Goal: Information Seeking & Learning: Learn about a topic

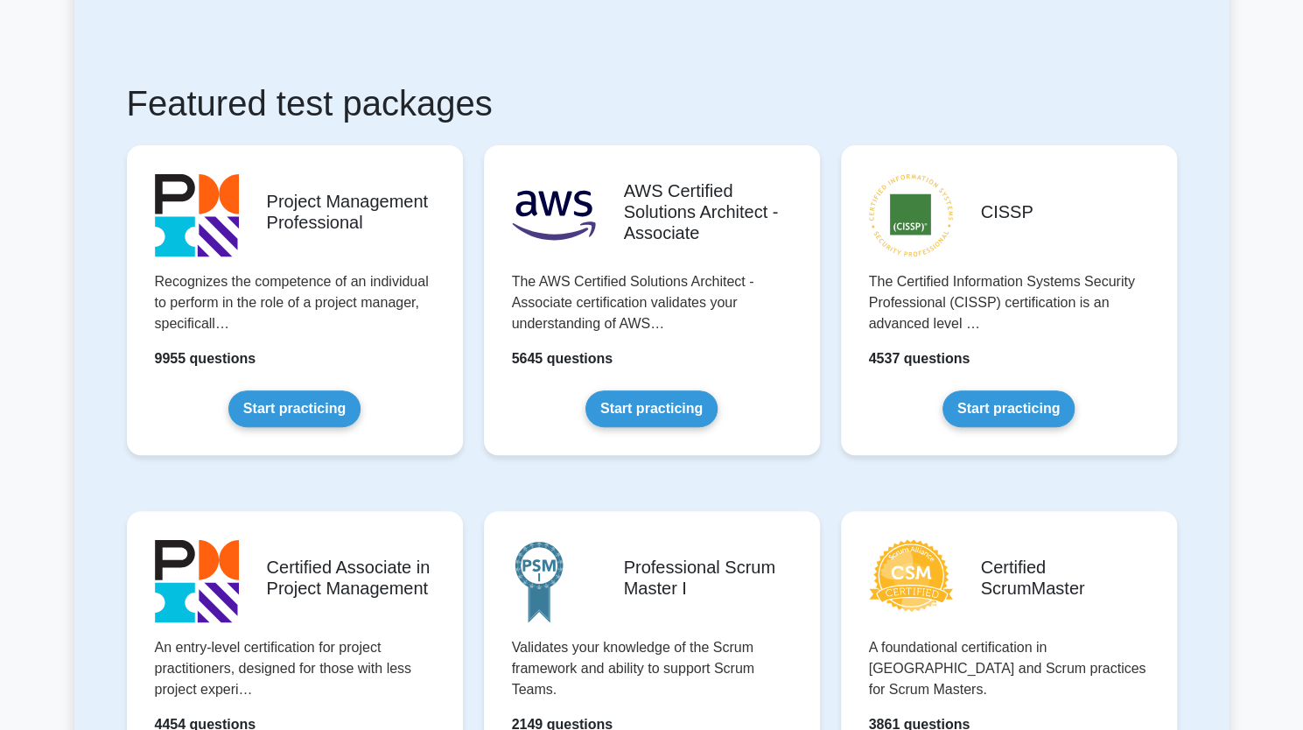
scroll to position [612, 0]
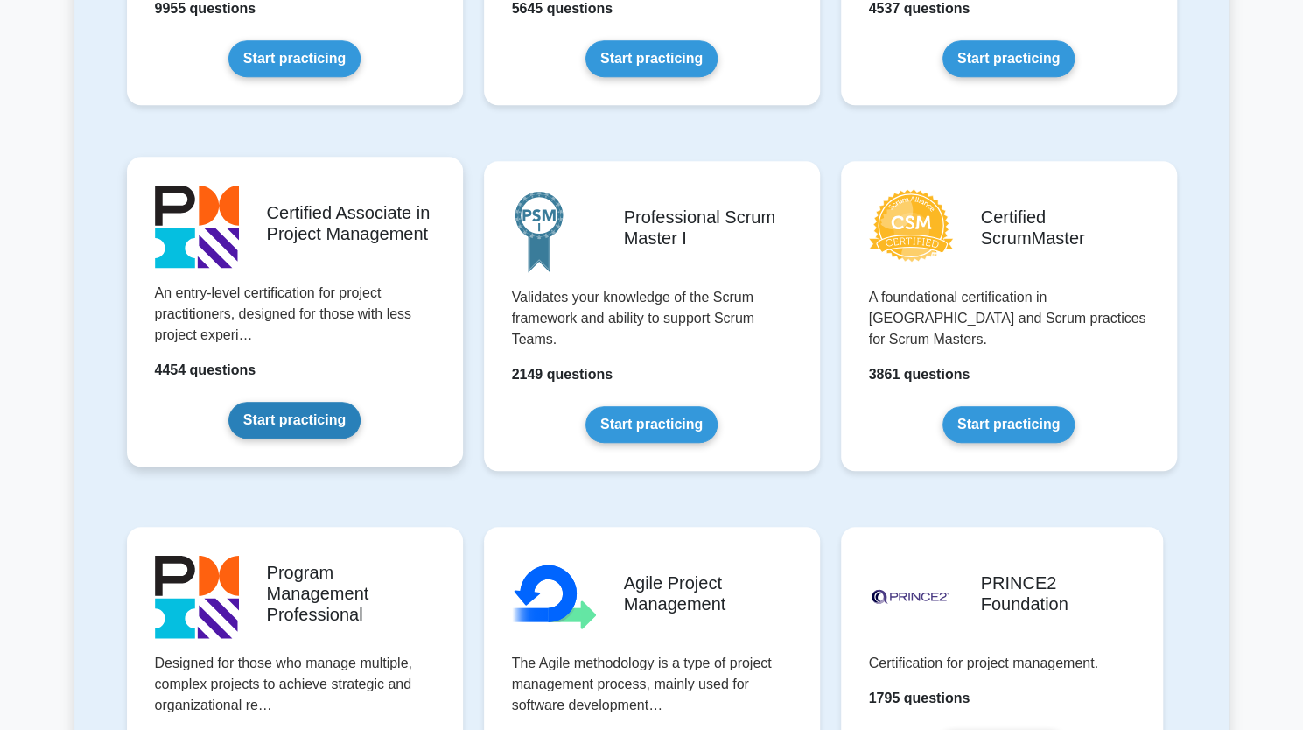
click at [337, 423] on link "Start practicing" at bounding box center [294, 420] width 132 height 37
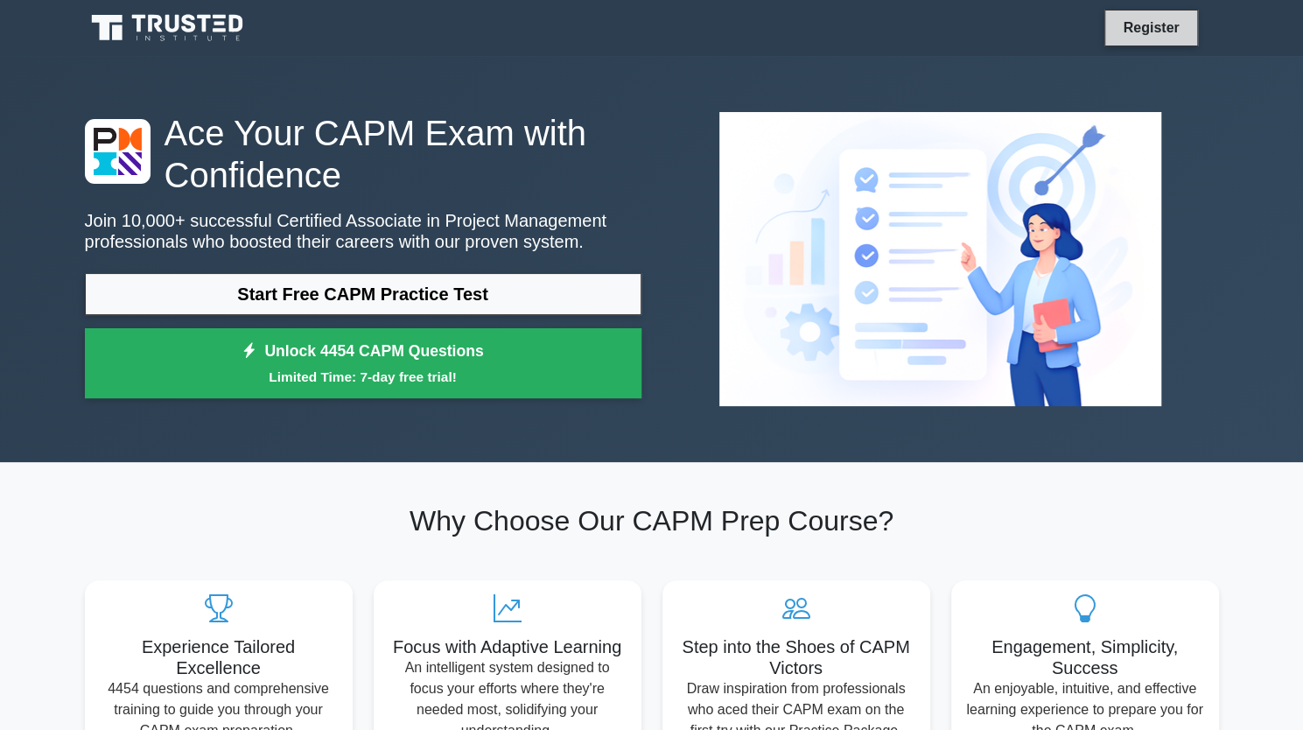
click at [1165, 31] on link "Register" at bounding box center [1150, 28] width 77 height 22
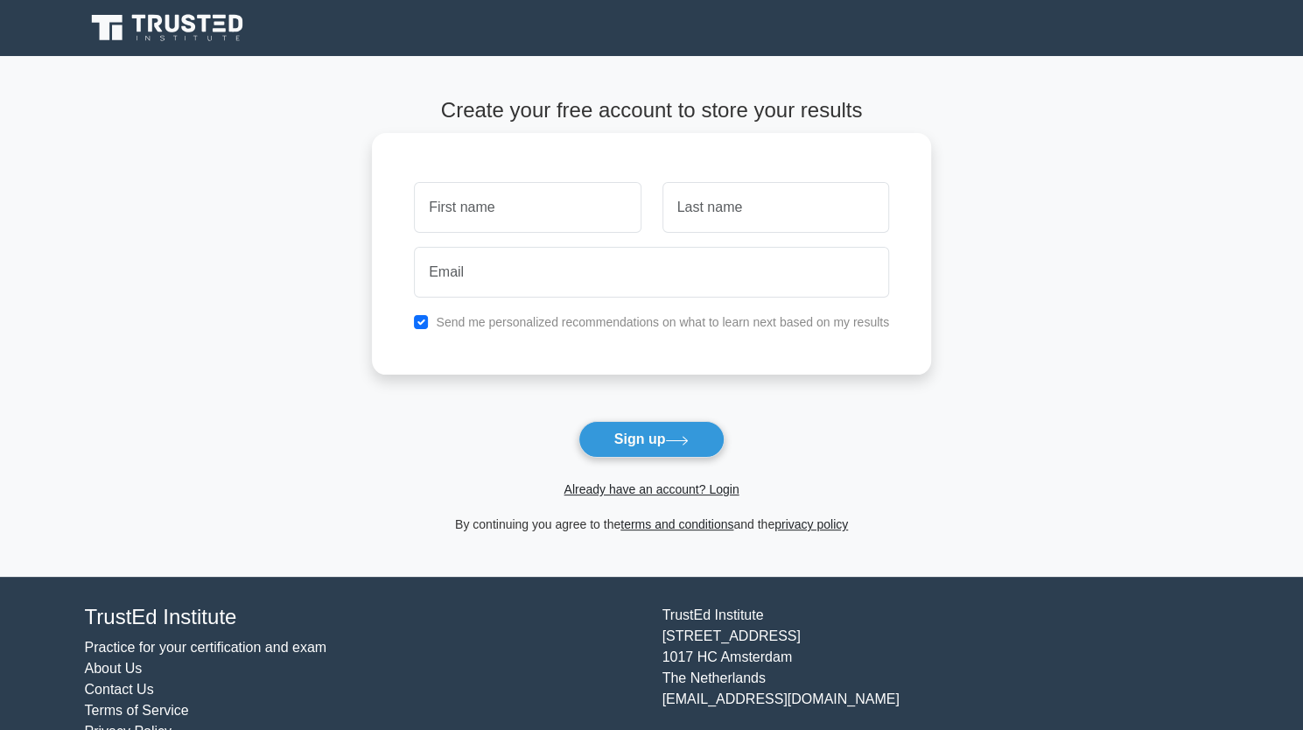
click at [589, 220] on input "text" at bounding box center [527, 207] width 227 height 51
type input "Abdul Sallam"
click at [724, 221] on input "text" at bounding box center [775, 207] width 227 height 51
type input "Al Harrasi"
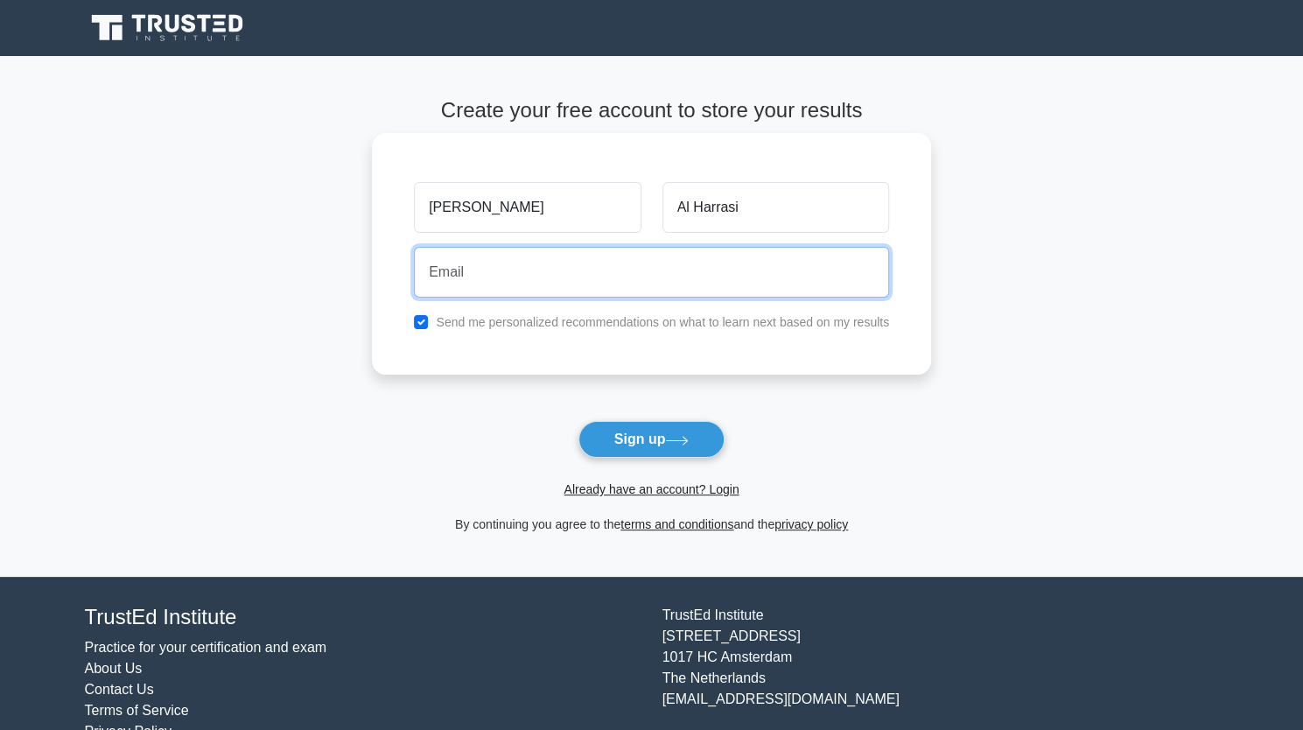
click at [682, 283] on input "email" at bounding box center [651, 272] width 475 height 51
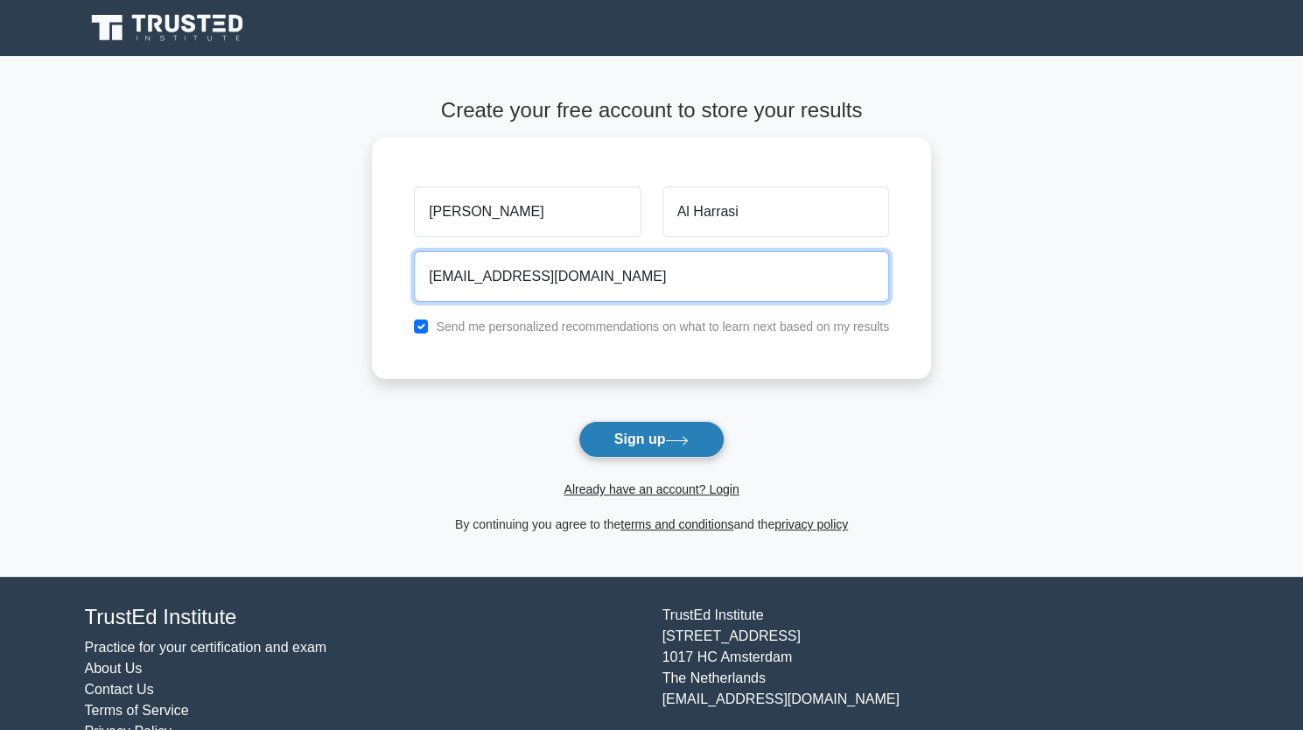
type input "Sallam2000@outlook.sa"
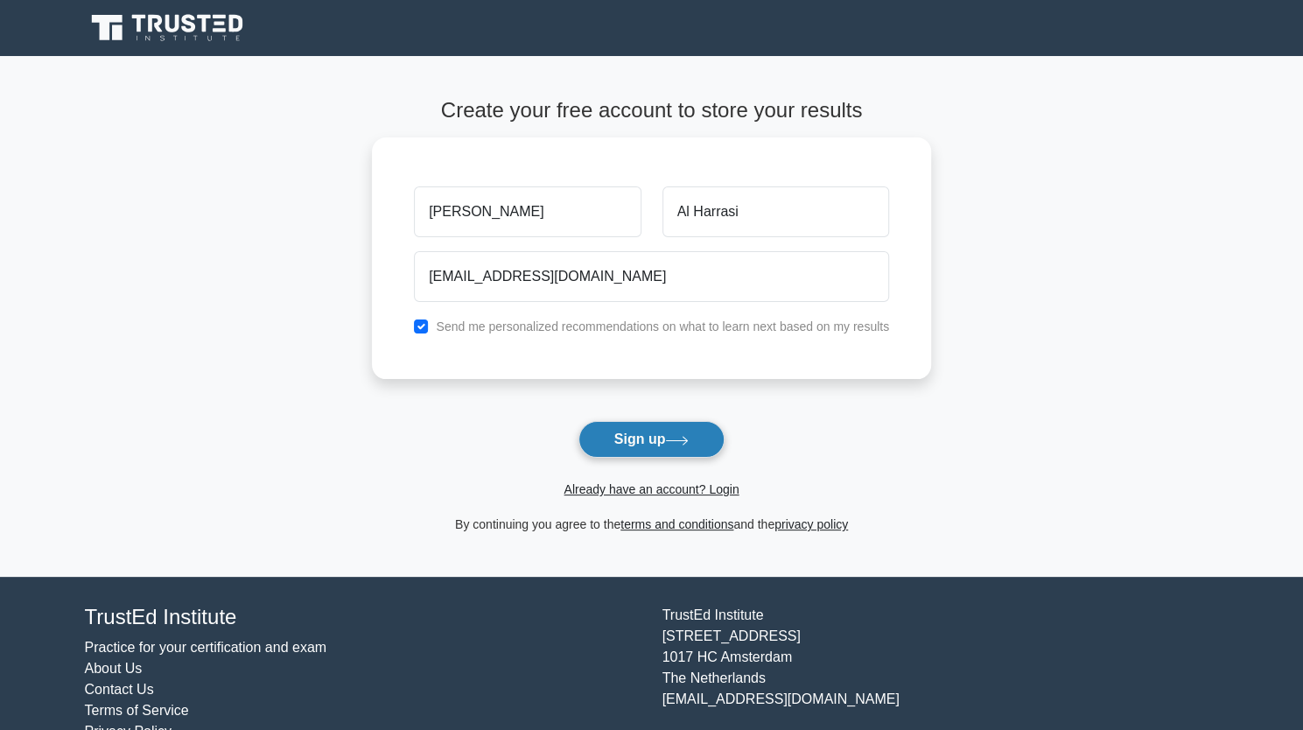
click at [644, 434] on button "Sign up" at bounding box center [651, 439] width 147 height 37
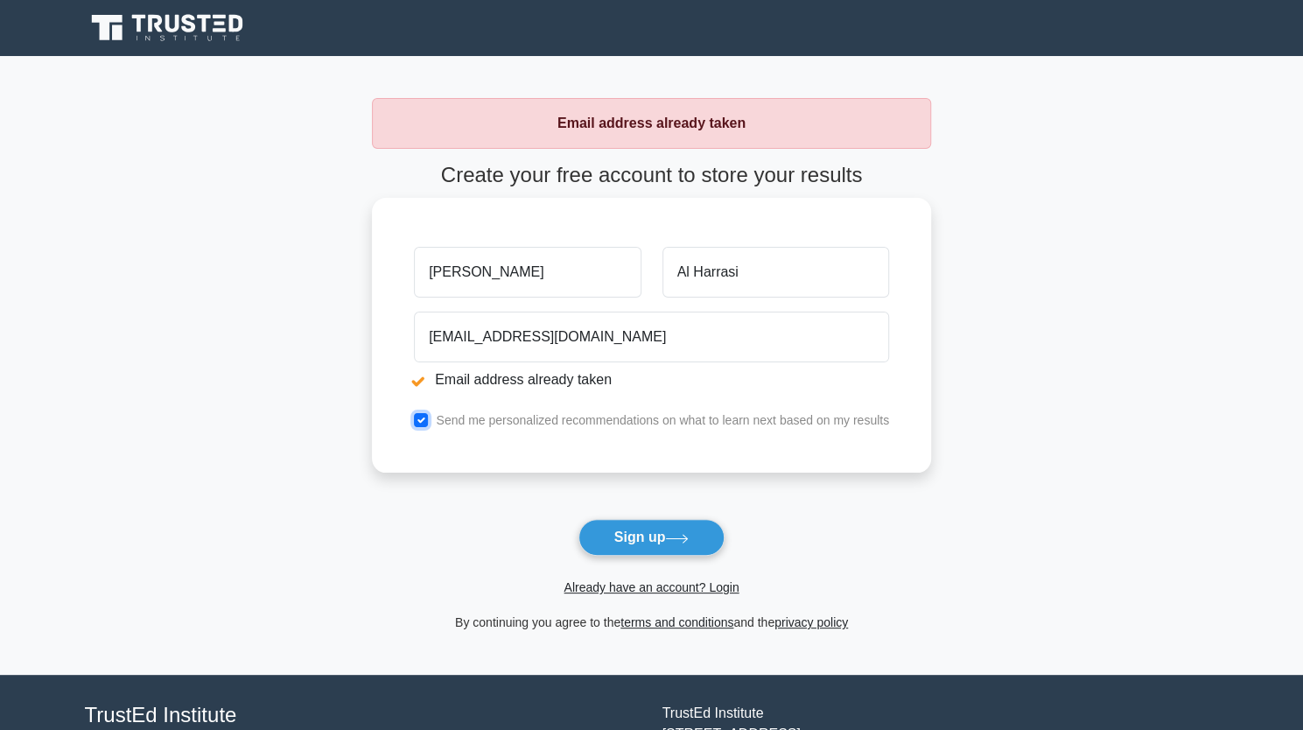
click at [420, 417] on input "checkbox" at bounding box center [421, 420] width 14 height 14
checkbox input "false"
click at [452, 451] on div "Abdul Sallam Al Harrasi Sallam2000@outlook.sa Email address already taken Send …" at bounding box center [651, 335] width 559 height 275
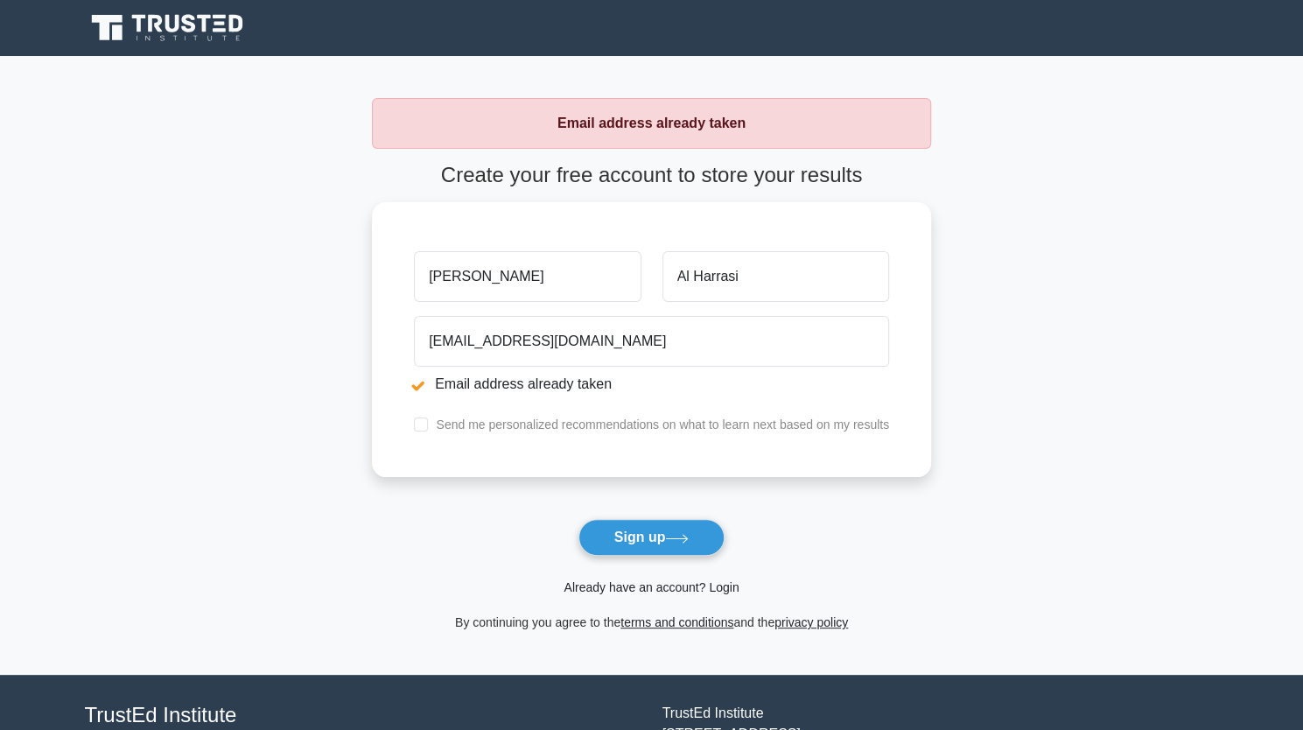
click at [636, 592] on link "Already have an account? Login" at bounding box center [650, 587] width 175 height 14
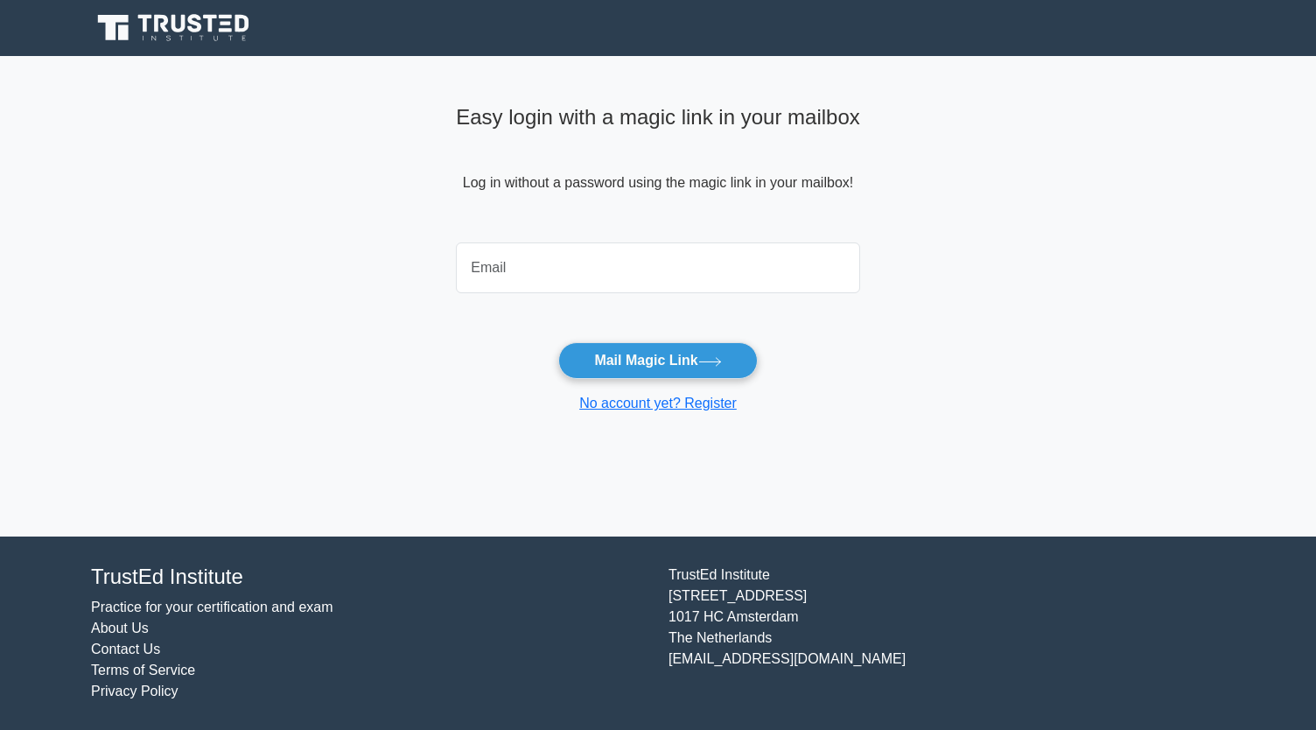
drag, startPoint x: 0, startPoint y: 0, endPoint x: 564, endPoint y: 283, distance: 631.1
click at [564, 283] on input "email" at bounding box center [658, 267] width 404 height 51
type input "[EMAIL_ADDRESS][DOMAIN_NAME]"
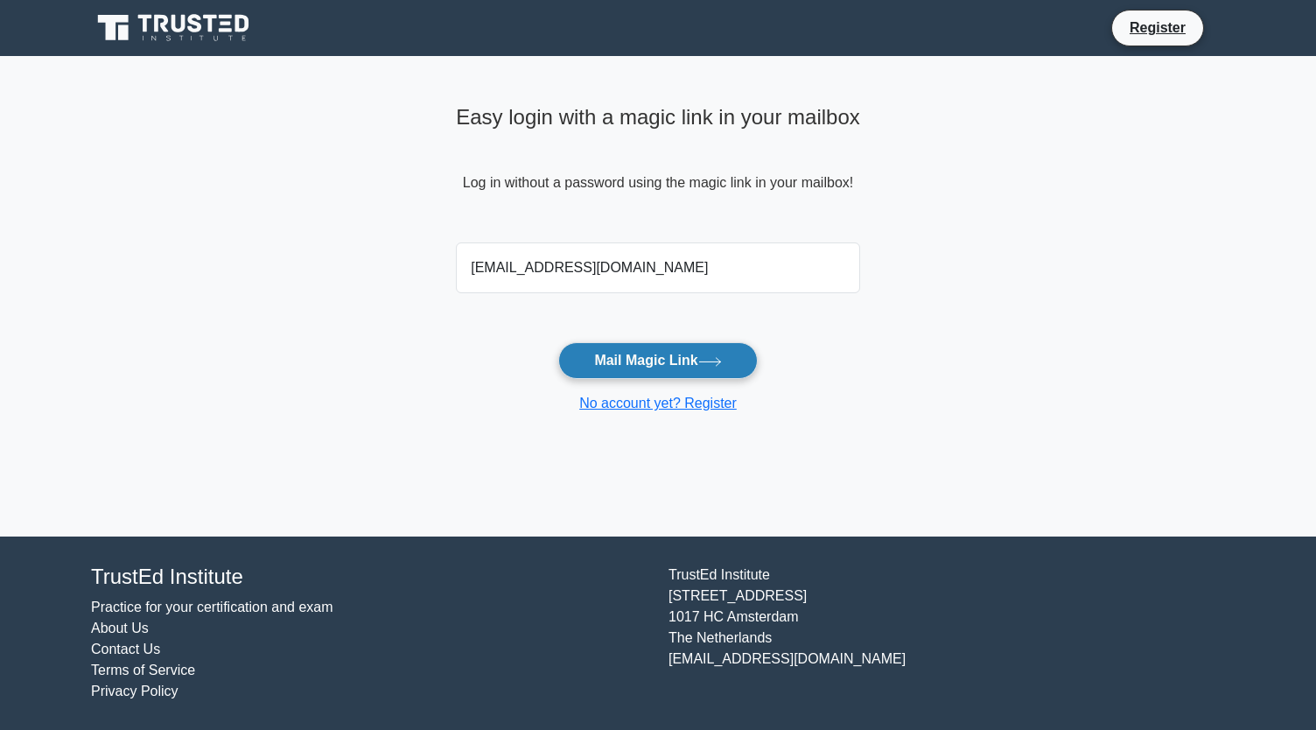
click at [607, 370] on button "Mail Magic Link" at bounding box center [657, 360] width 199 height 37
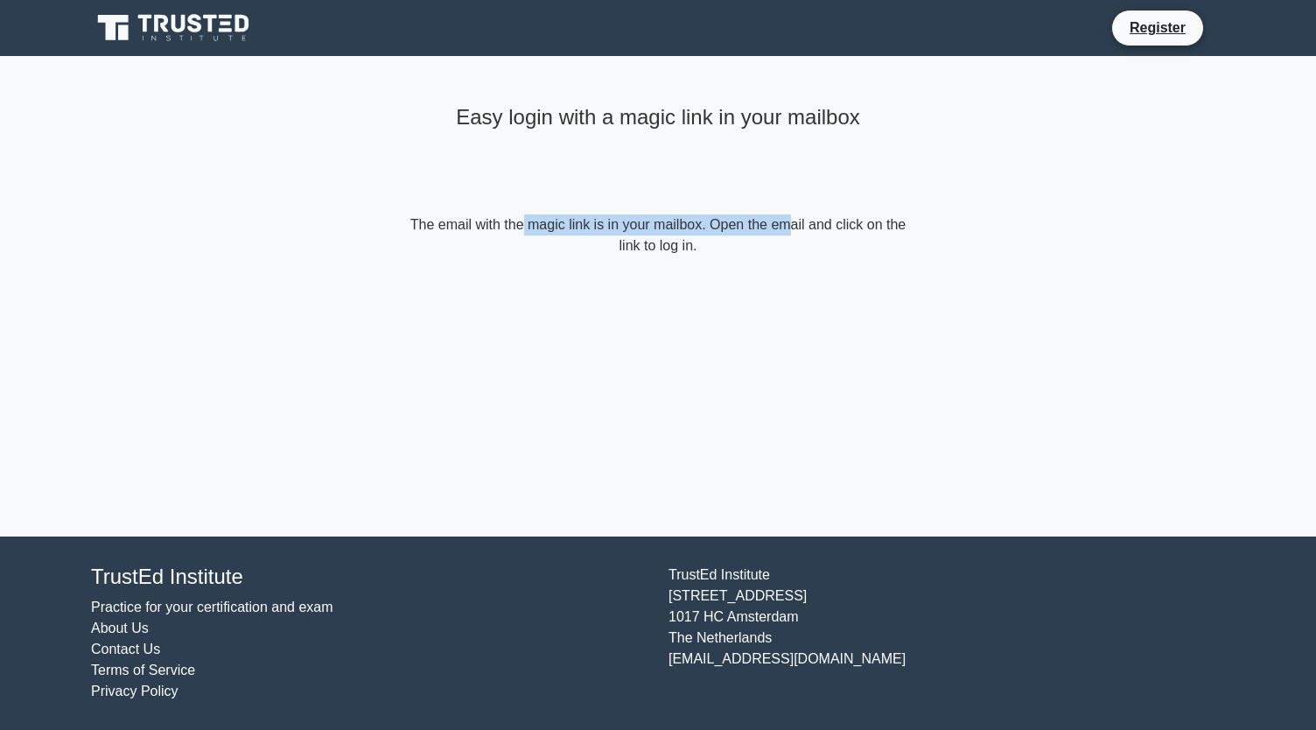
drag, startPoint x: 437, startPoint y: 223, endPoint x: 693, endPoint y: 227, distance: 256.4
click at [693, 227] on form "The email with the magic link is in your mailbox. Open the email and click on t…" at bounding box center [658, 235] width 504 height 42
click at [628, 274] on div "Easy login with a magic link in your mailbox The email with the magic link is i…" at bounding box center [657, 177] width 525 height 242
click at [630, 255] on div "Easy login with a magic link in your mailbox The email with the magic link is i…" at bounding box center [657, 177] width 525 height 242
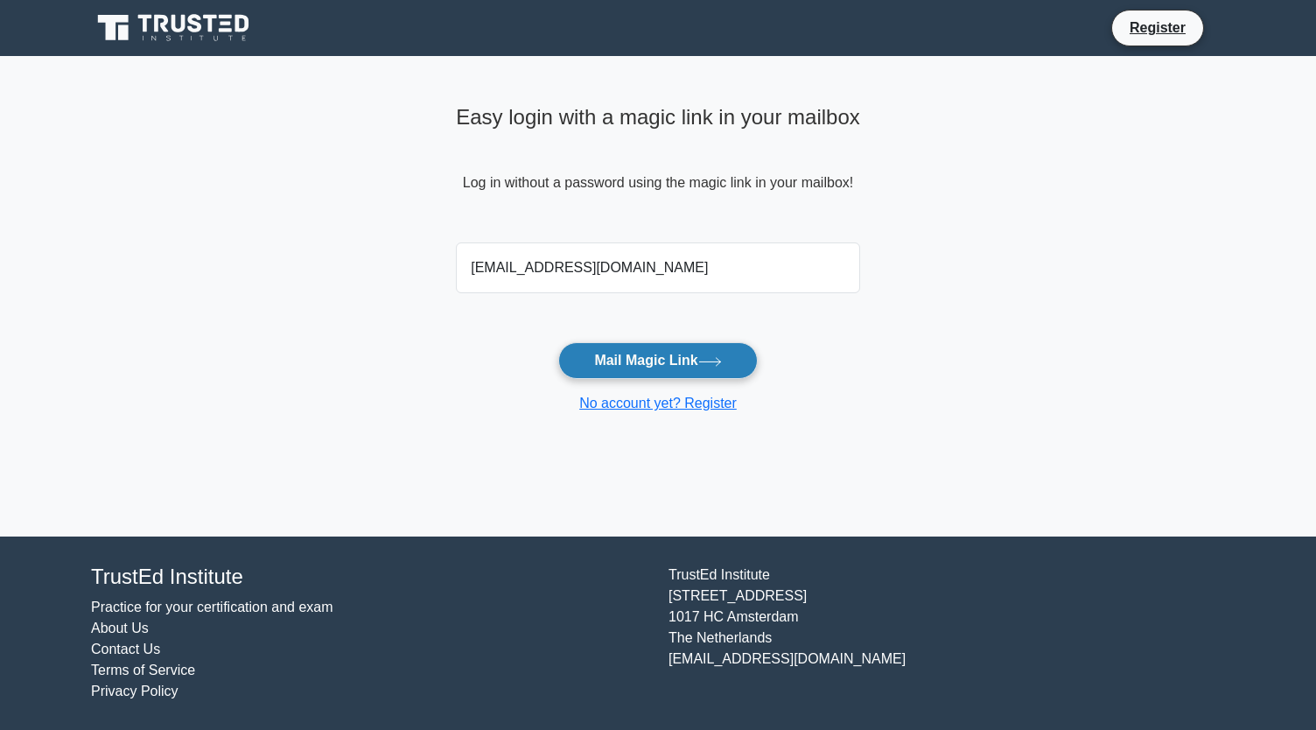
click at [647, 353] on button "Mail Magic Link" at bounding box center [657, 360] width 199 height 37
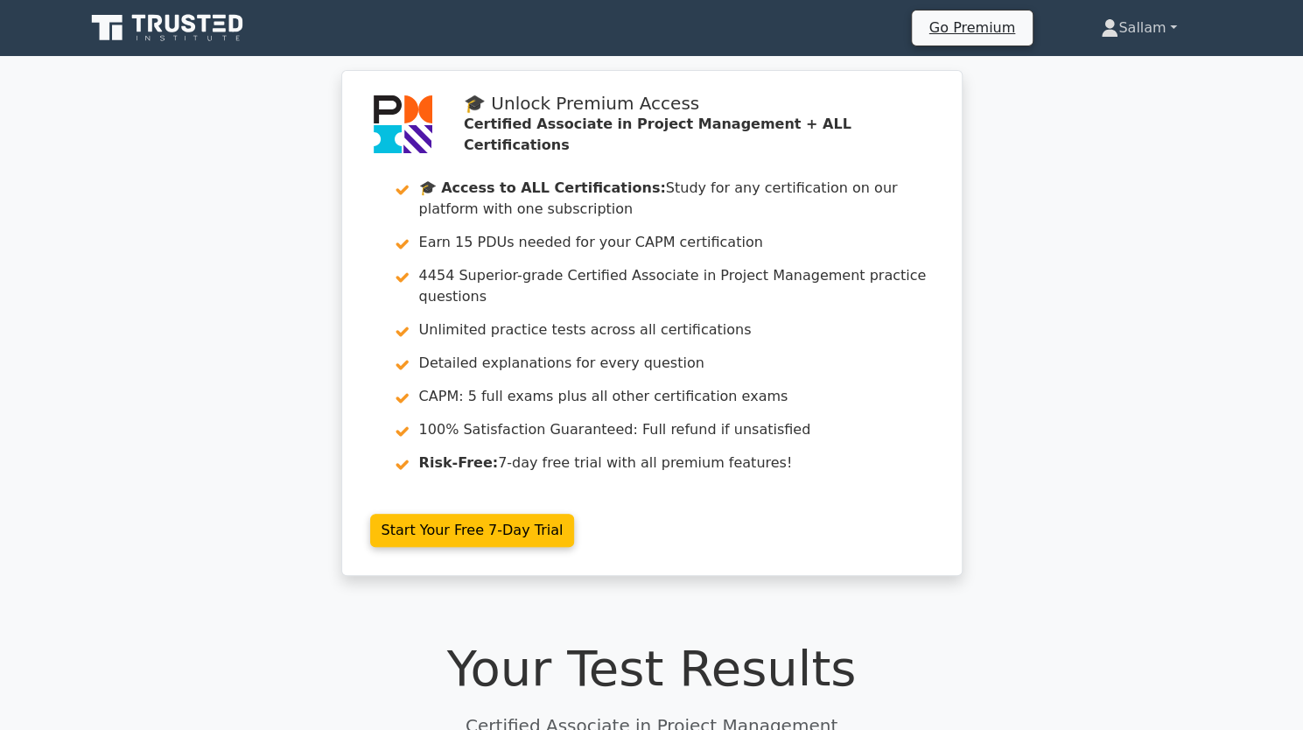
click at [1113, 31] on link "Sallam" at bounding box center [1138, 27] width 159 height 35
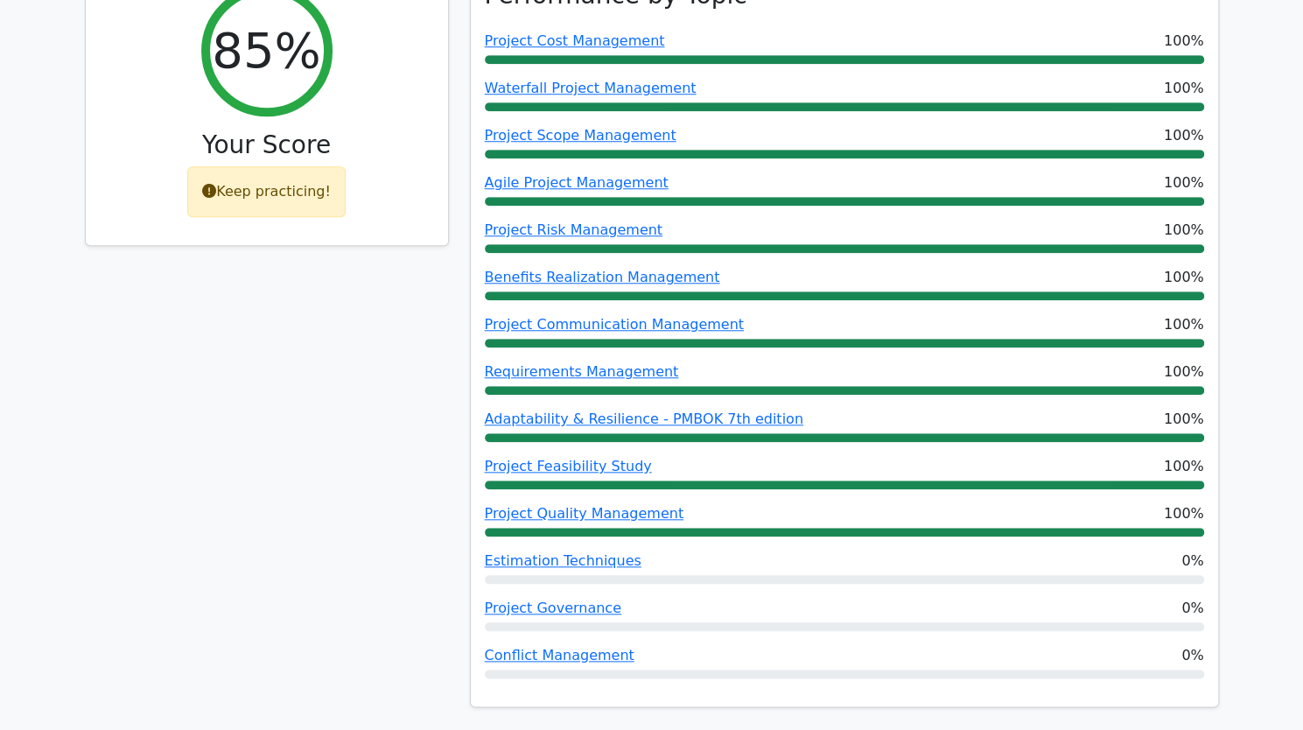
scroll to position [875, 0]
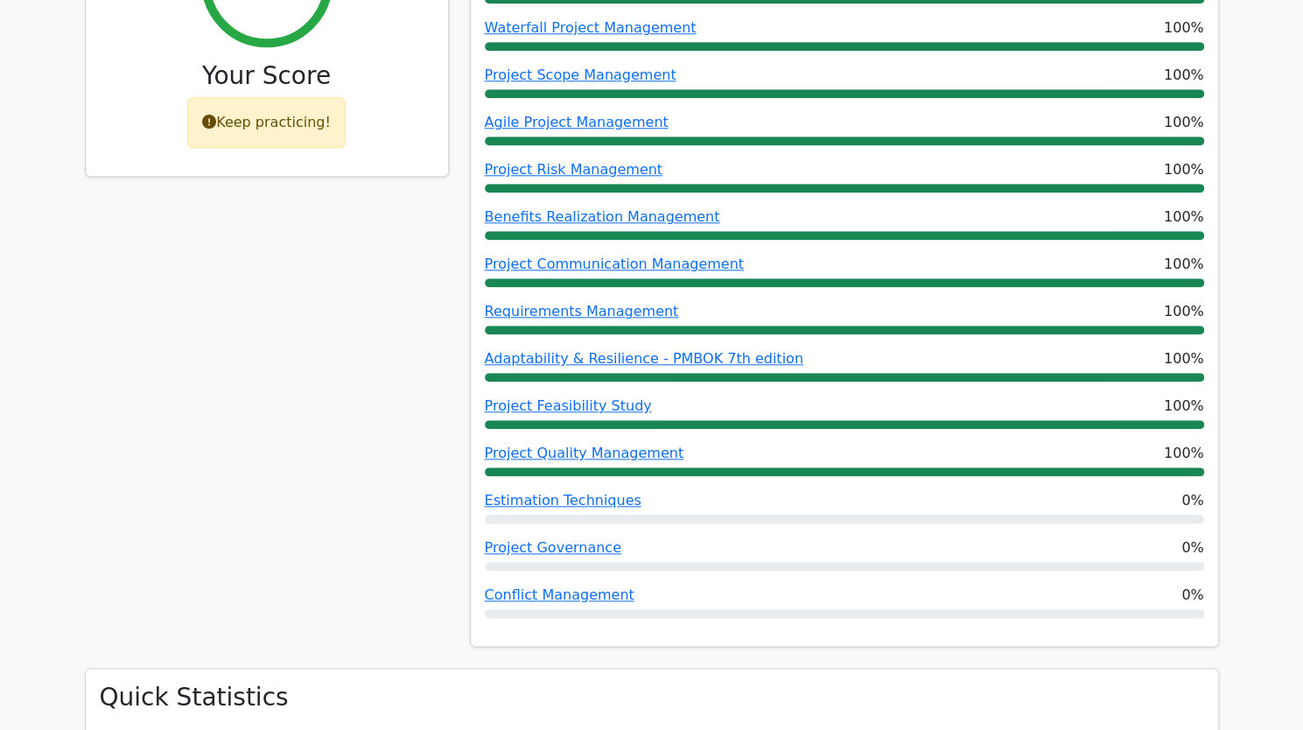
click at [316, 112] on div "Keep practicing!" at bounding box center [266, 122] width 158 height 51
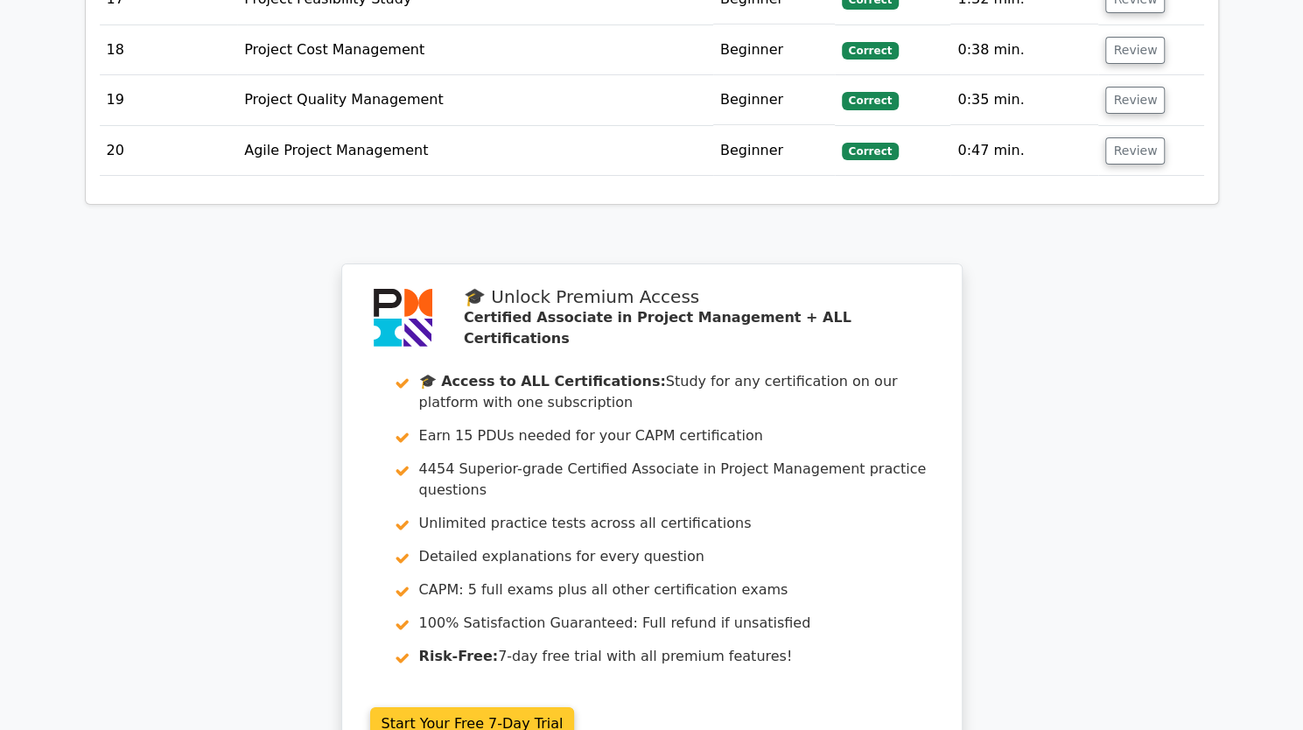
scroll to position [3893, 0]
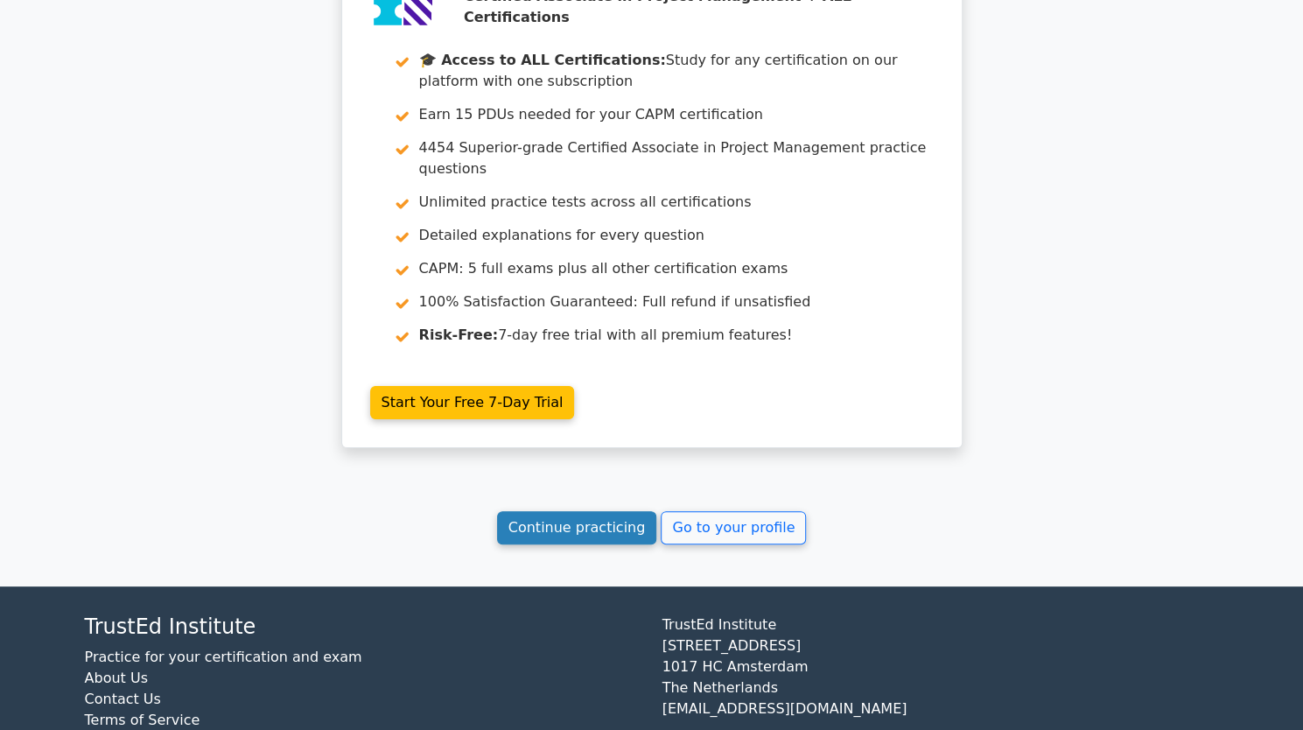
click at [620, 511] on link "Continue practicing" at bounding box center [577, 527] width 160 height 33
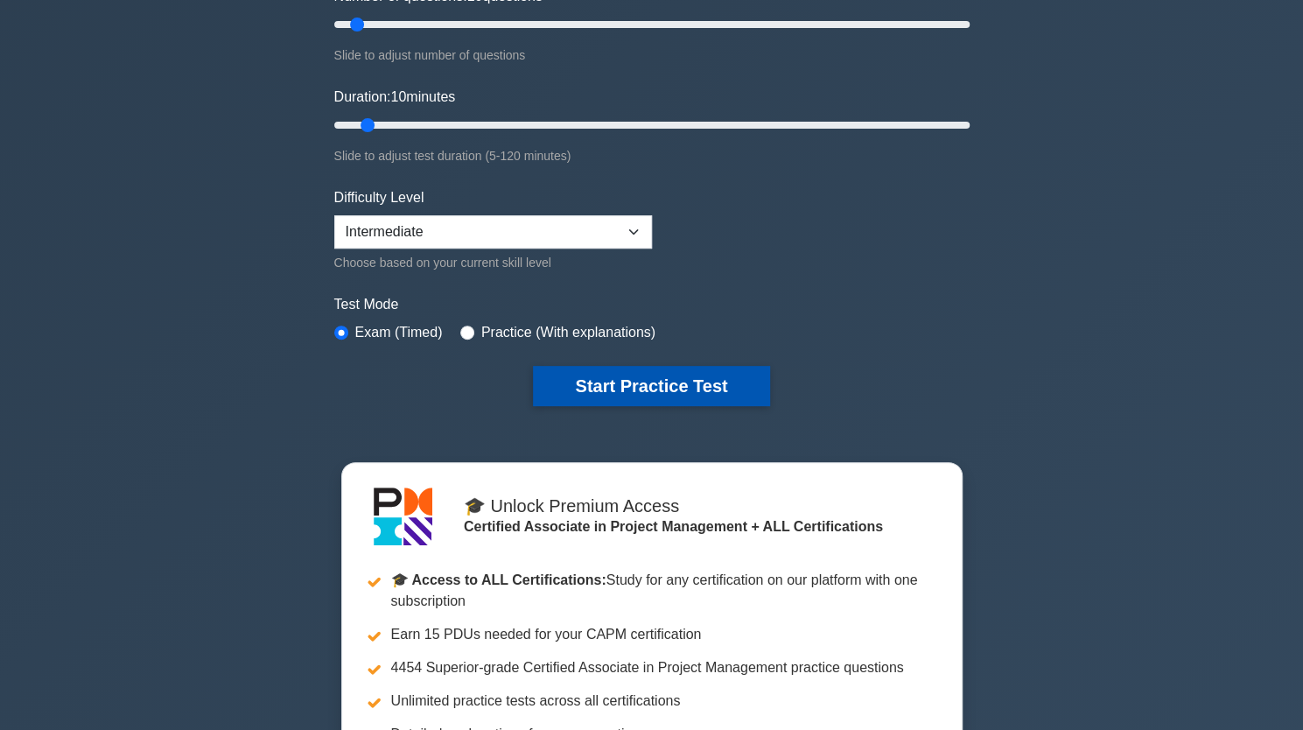
scroll to position [350, 0]
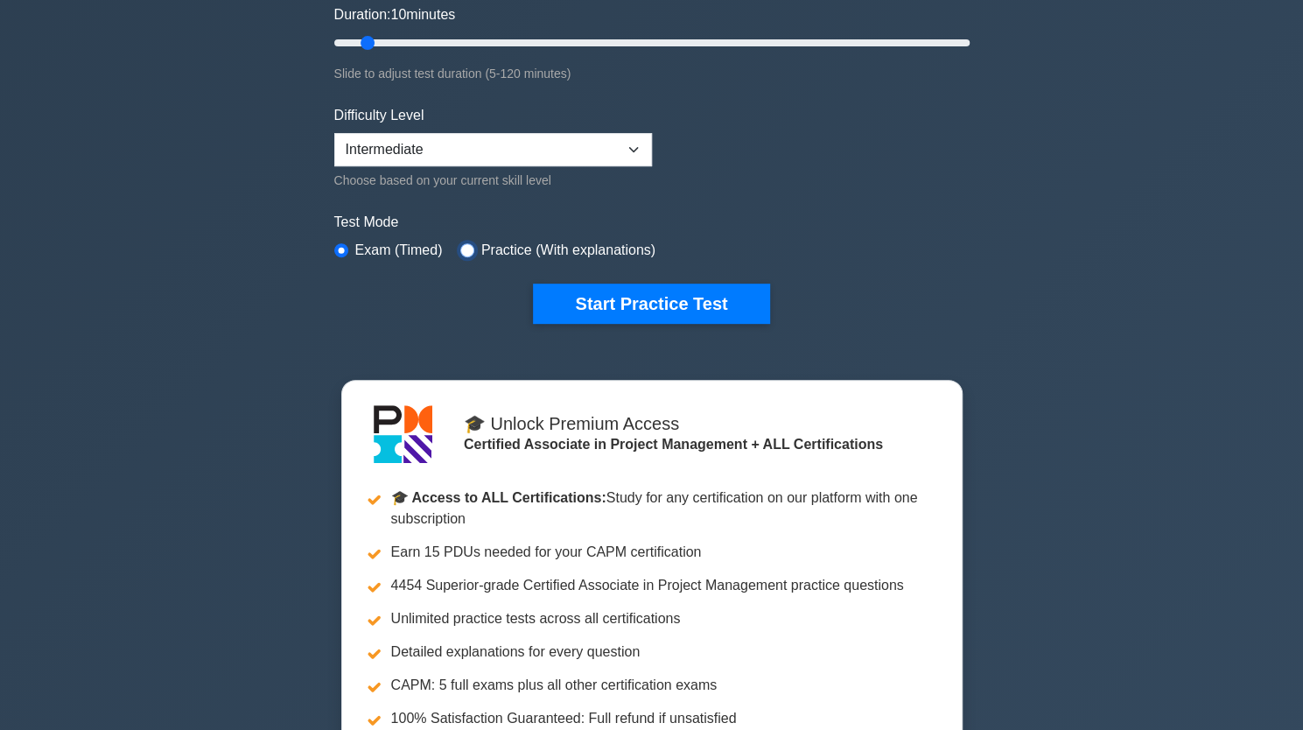
click at [460, 249] on input "radio" at bounding box center [467, 250] width 14 height 14
radio input "true"
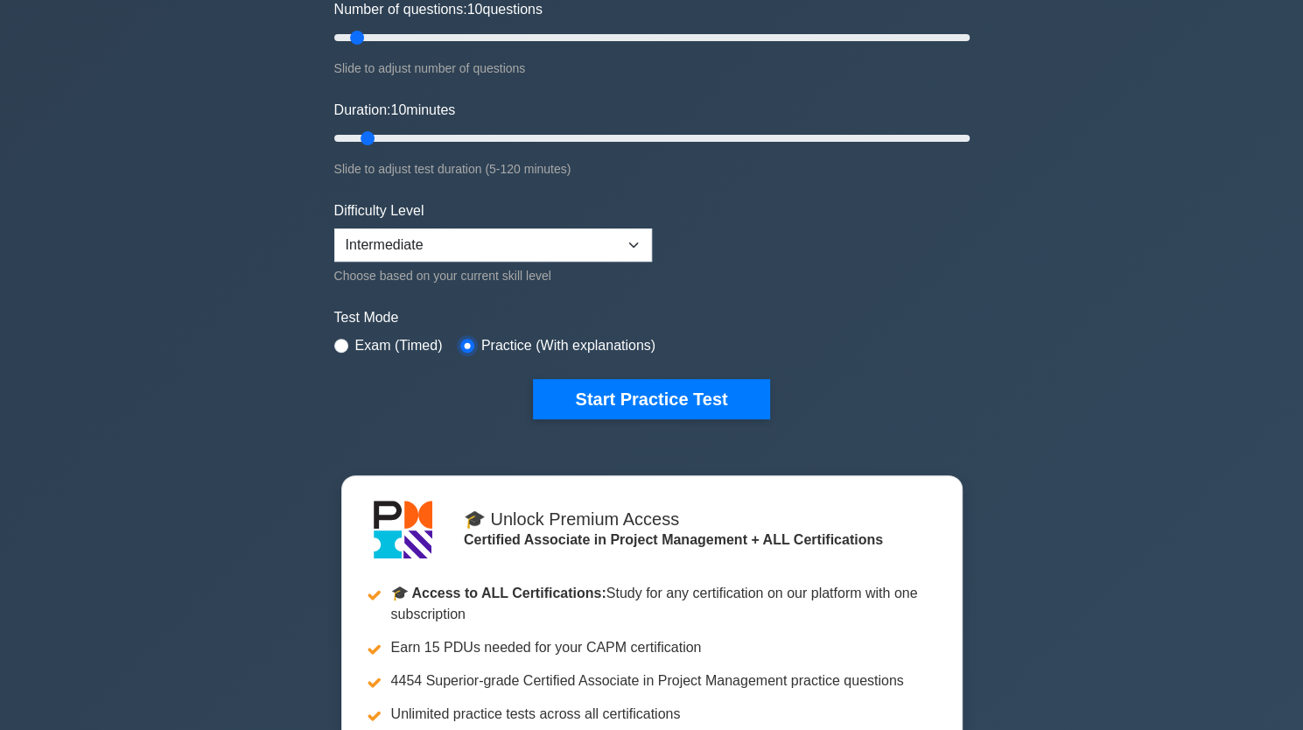
scroll to position [87, 0]
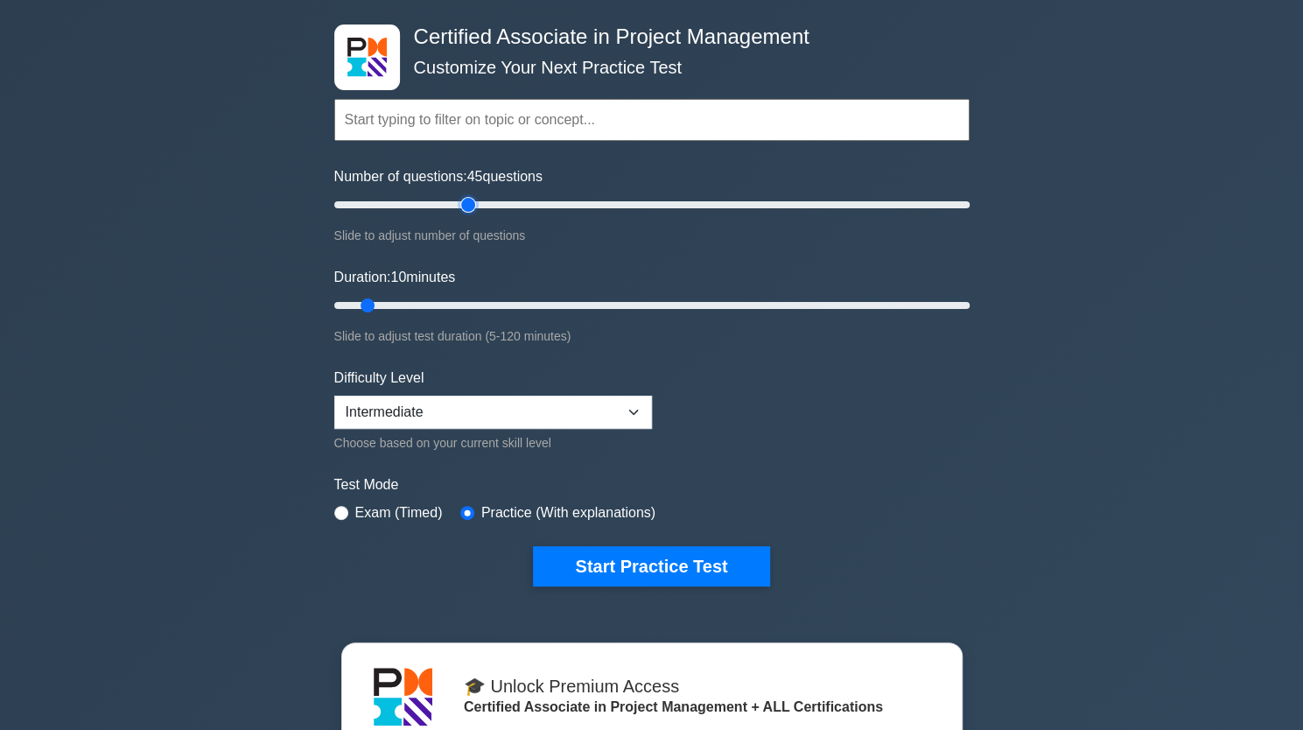
click at [467, 209] on input "Number of questions: 45 questions" at bounding box center [651, 204] width 635 height 21
drag, startPoint x: 467, startPoint y: 209, endPoint x: 1067, endPoint y: 193, distance: 600.4
type input "200"
click at [969, 194] on input "Number of questions: 200 questions" at bounding box center [651, 204] width 635 height 21
drag, startPoint x: 474, startPoint y: 313, endPoint x: 1018, endPoint y: 309, distance: 544.2
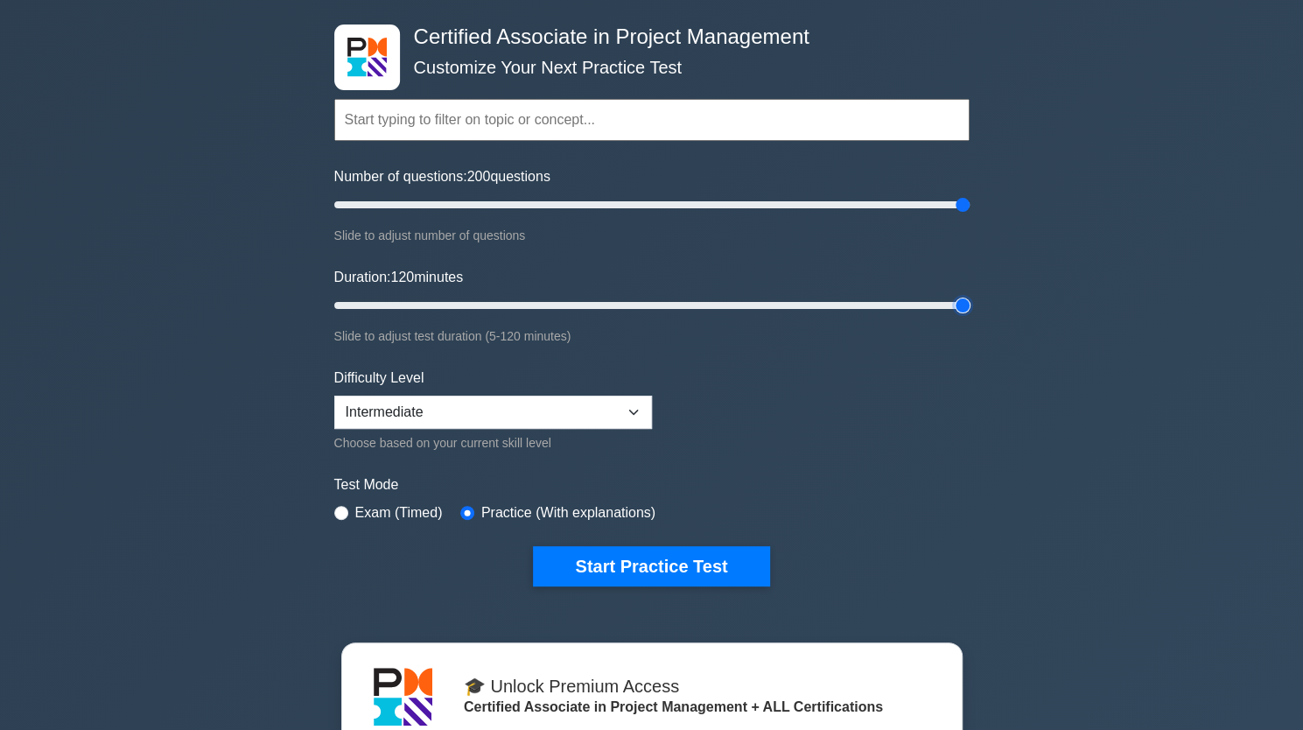
type input "120"
click at [969, 309] on input "Duration: 120 minutes" at bounding box center [651, 305] width 635 height 21
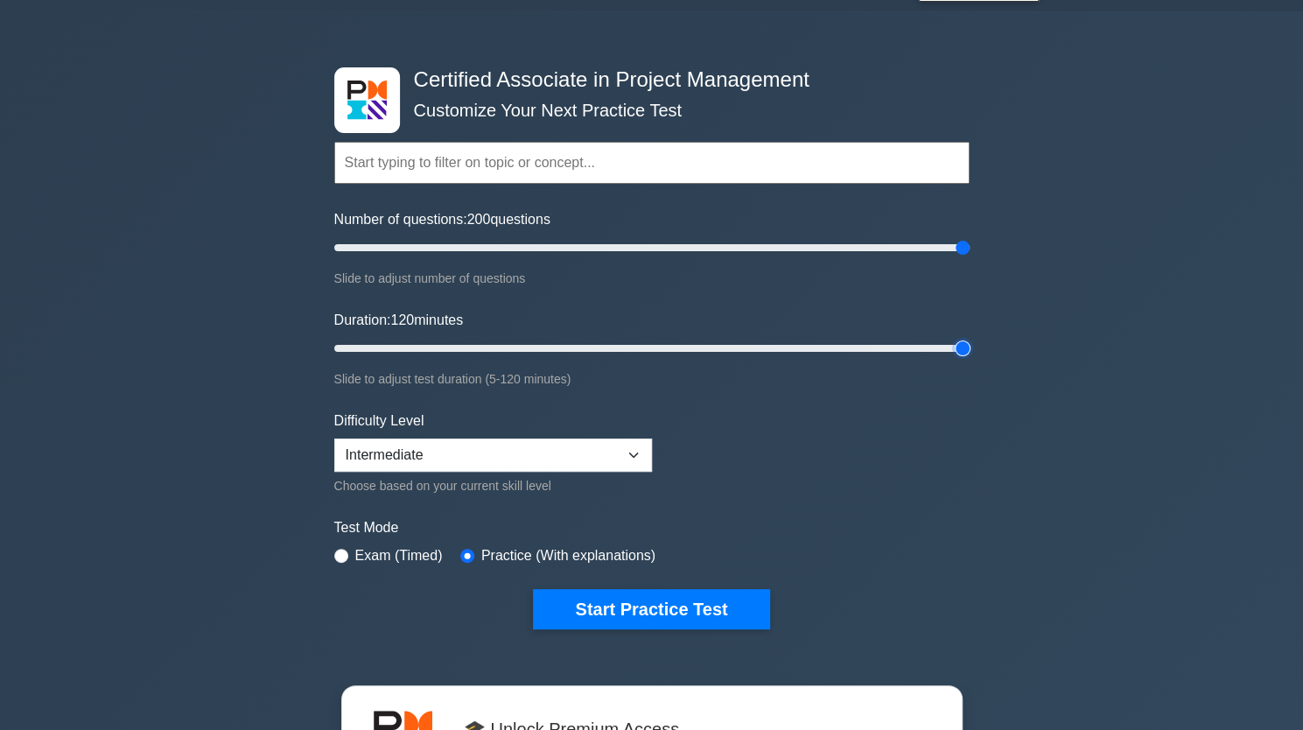
scroll to position [0, 0]
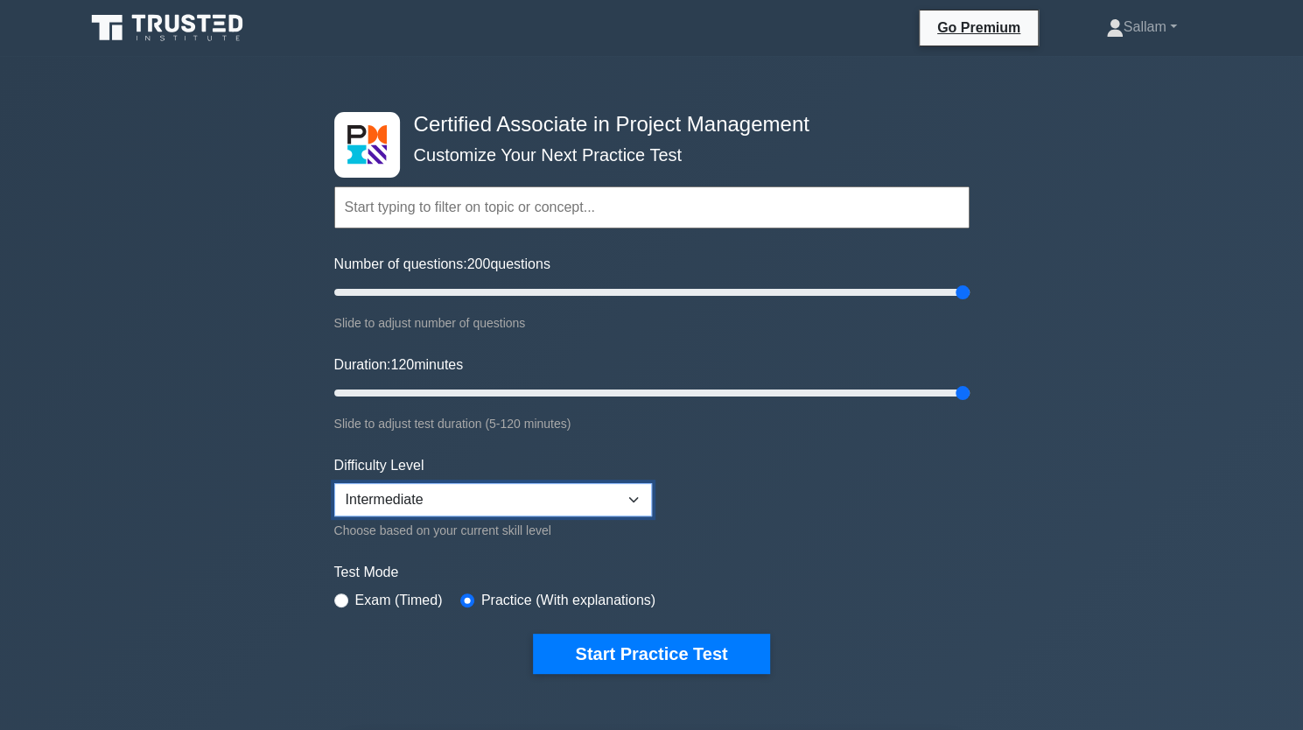
click at [482, 499] on select "Beginner Intermediate Expert" at bounding box center [493, 499] width 318 height 33
click at [334, 483] on select "Beginner Intermediate Expert" at bounding box center [493, 499] width 318 height 33
click at [381, 295] on input "Number of questions: 200 questions" at bounding box center [651, 292] width 635 height 21
drag, startPoint x: 382, startPoint y: 295, endPoint x: 1039, endPoint y: 294, distance: 657.0
type input "200"
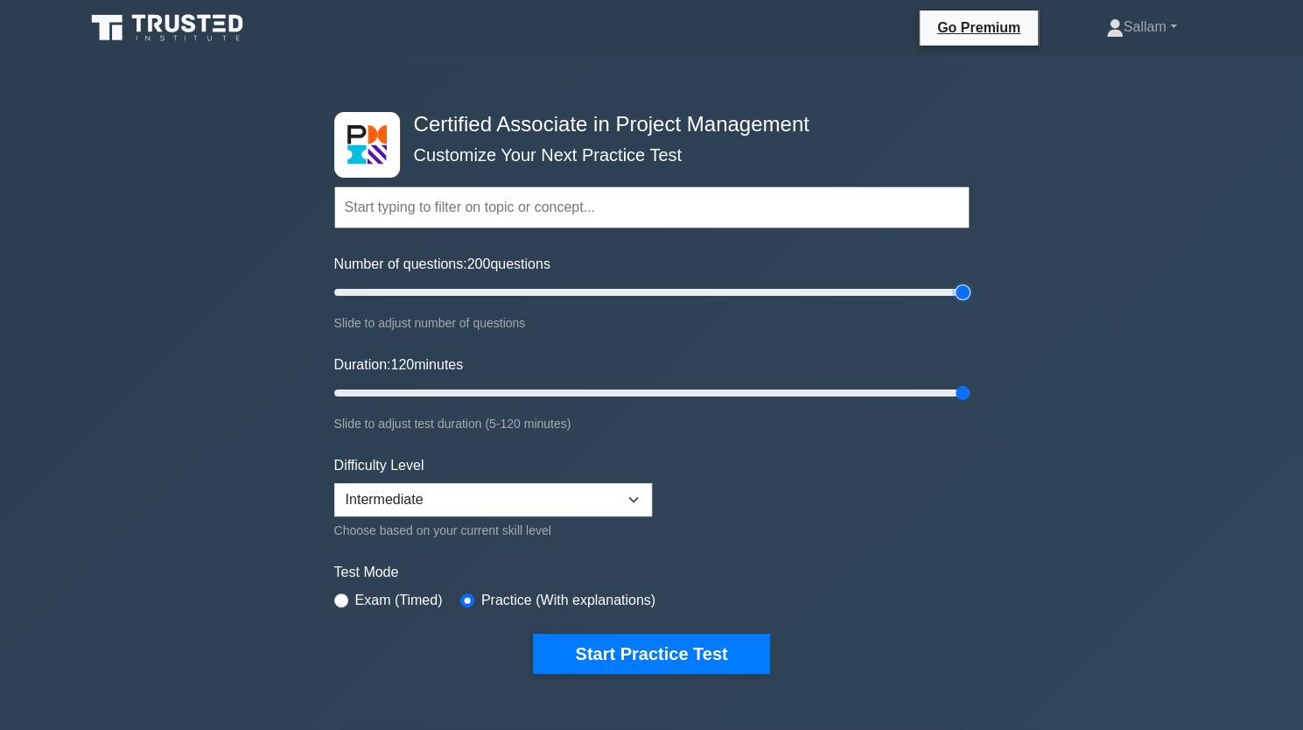
click at [969, 294] on input "Number of questions: 200 questions" at bounding box center [651, 292] width 635 height 21
click at [821, 206] on input "text" at bounding box center [651, 207] width 635 height 42
click at [886, 143] on div "Topics Project Scope Management Project Time Management Project Cost Management…" at bounding box center [651, 183] width 635 height 100
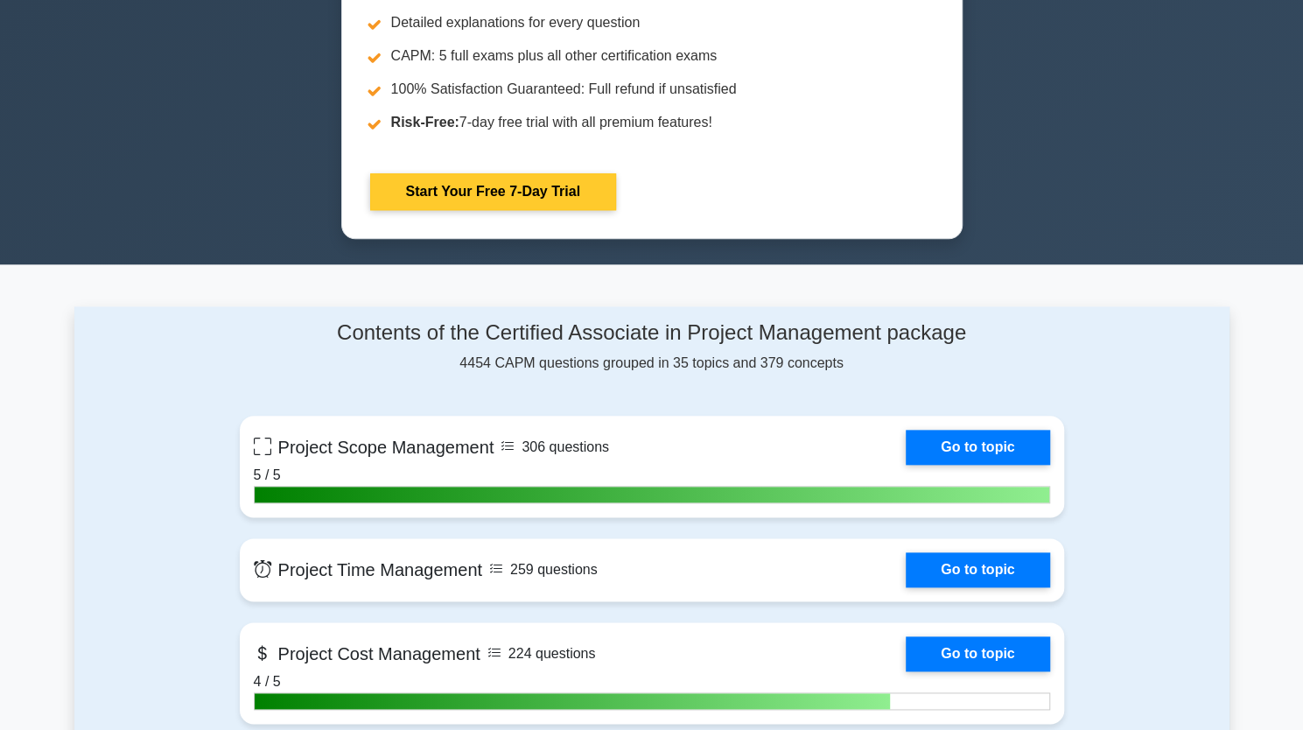
scroll to position [1050, 0]
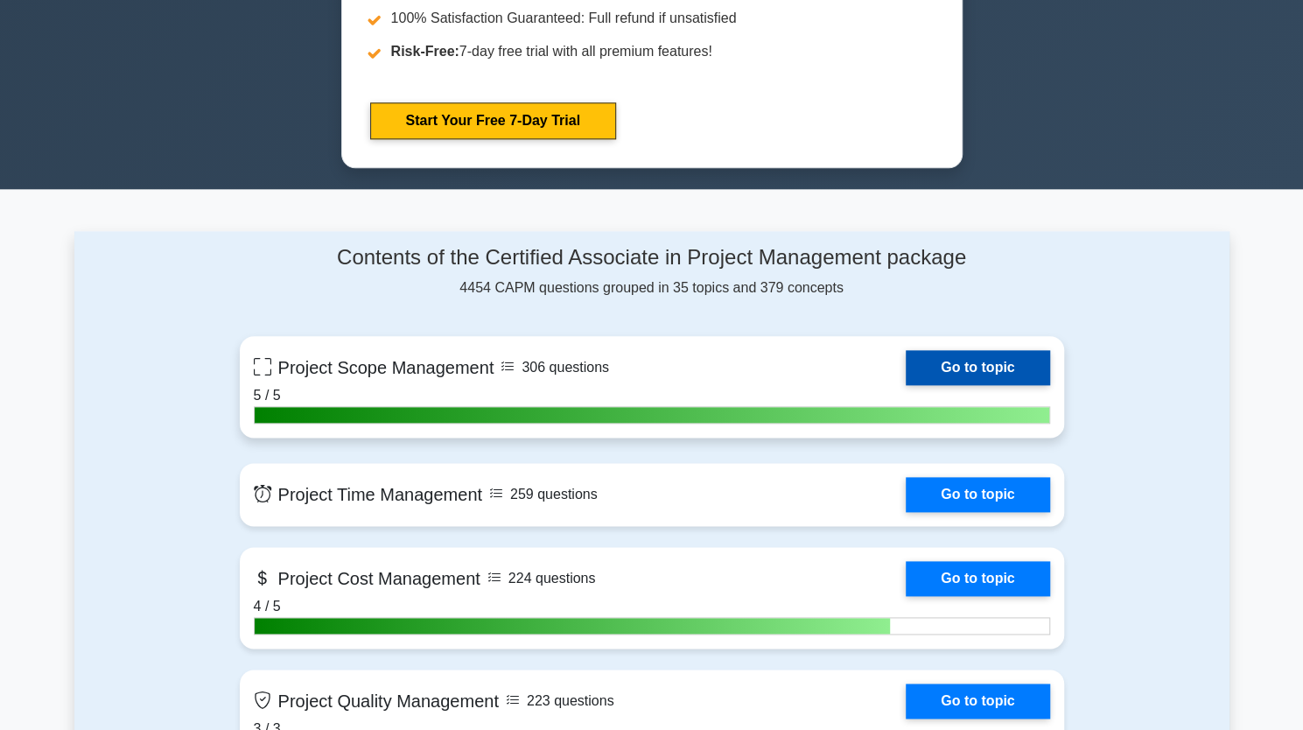
click at [940, 369] on link "Go to topic" at bounding box center [976, 367] width 143 height 35
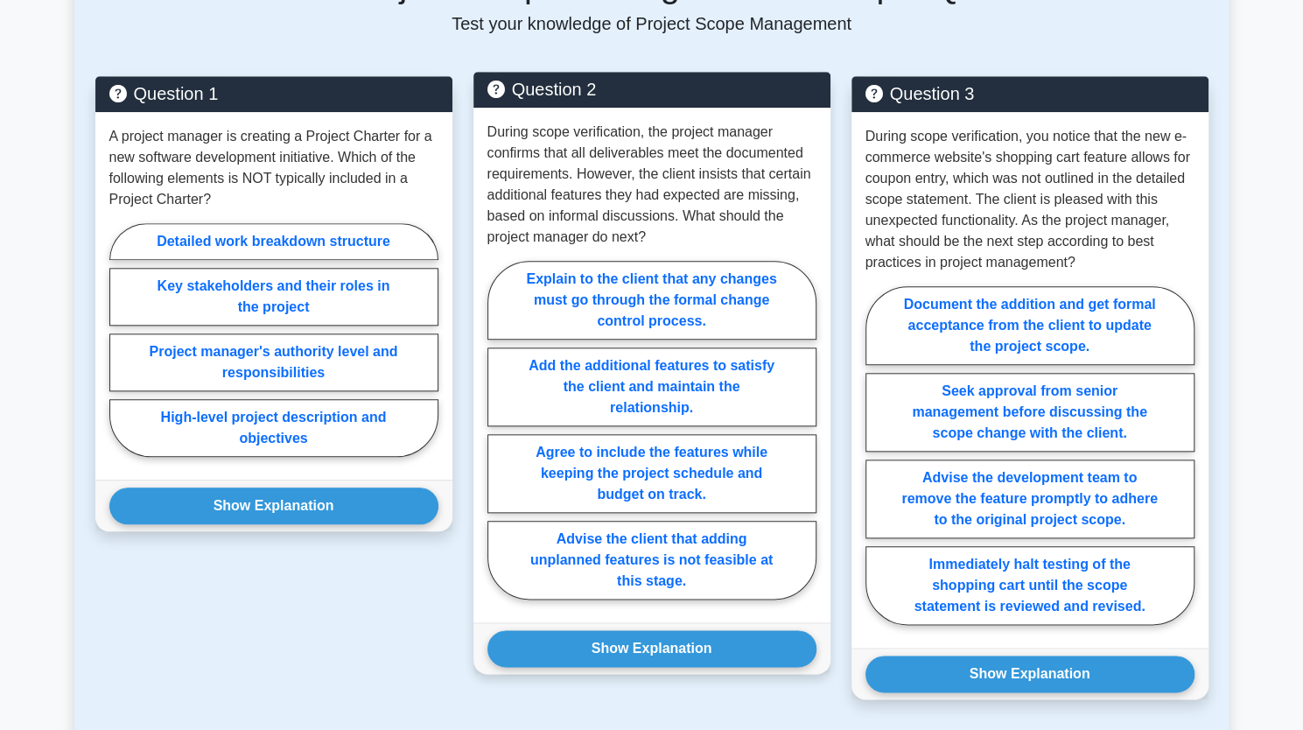
scroll to position [807, 0]
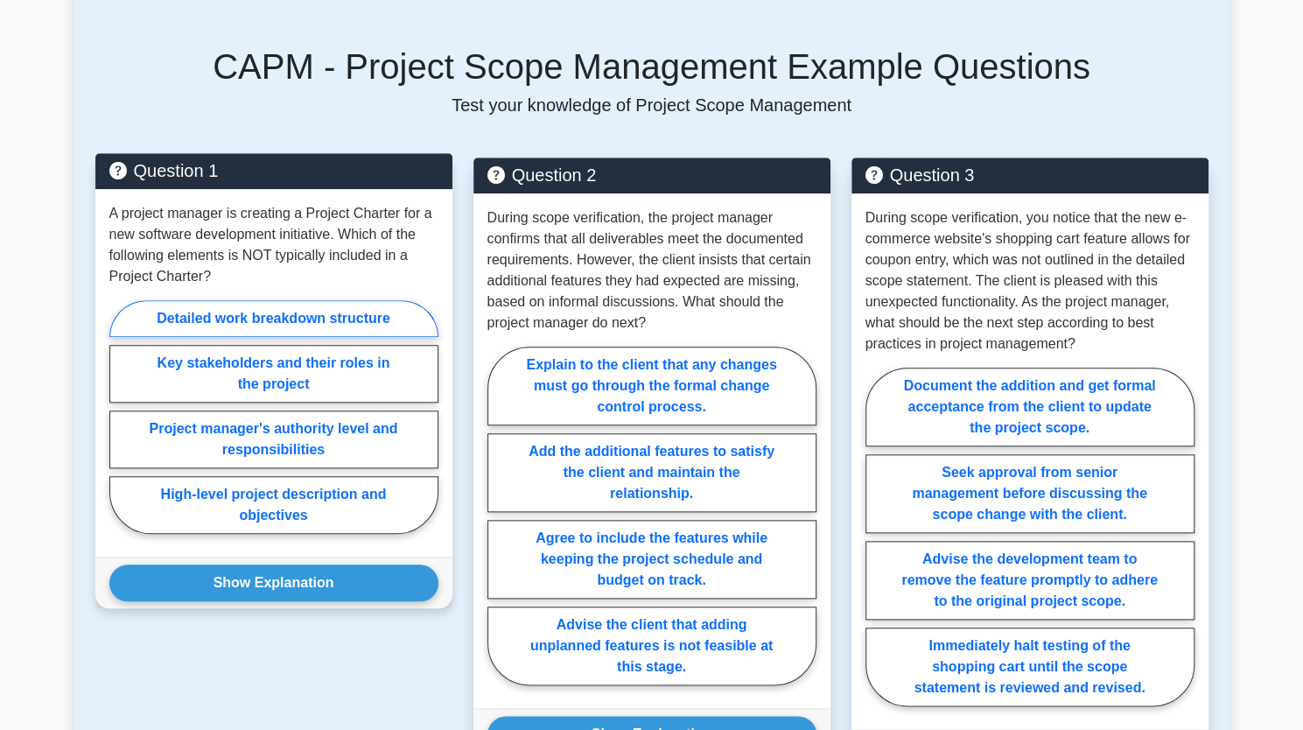
click at [250, 326] on label "Detailed work breakdown structure" at bounding box center [273, 318] width 329 height 37
click at [121, 416] on input "Detailed work breakdown structure" at bounding box center [114, 421] width 11 height 11
radio input "true"
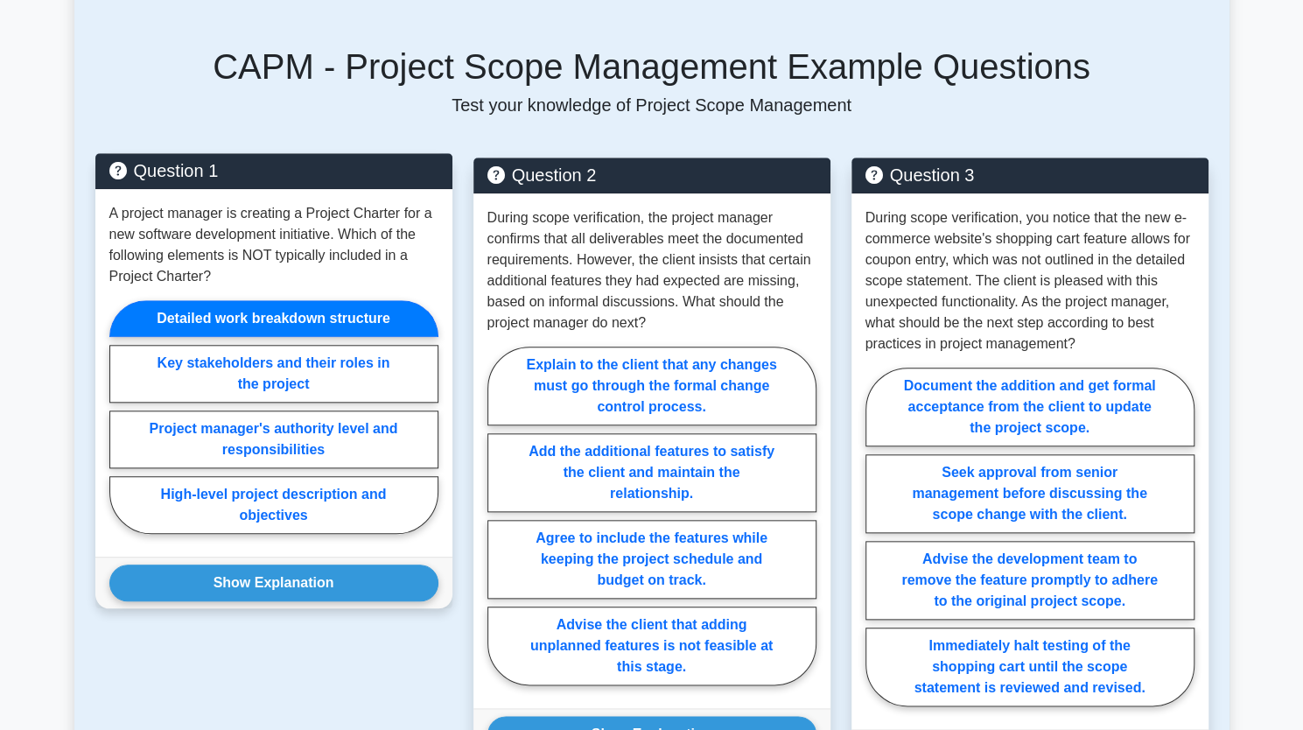
click at [332, 311] on label "Detailed work breakdown structure" at bounding box center [273, 318] width 329 height 37
click at [121, 416] on input "Detailed work breakdown structure" at bounding box center [114, 421] width 11 height 11
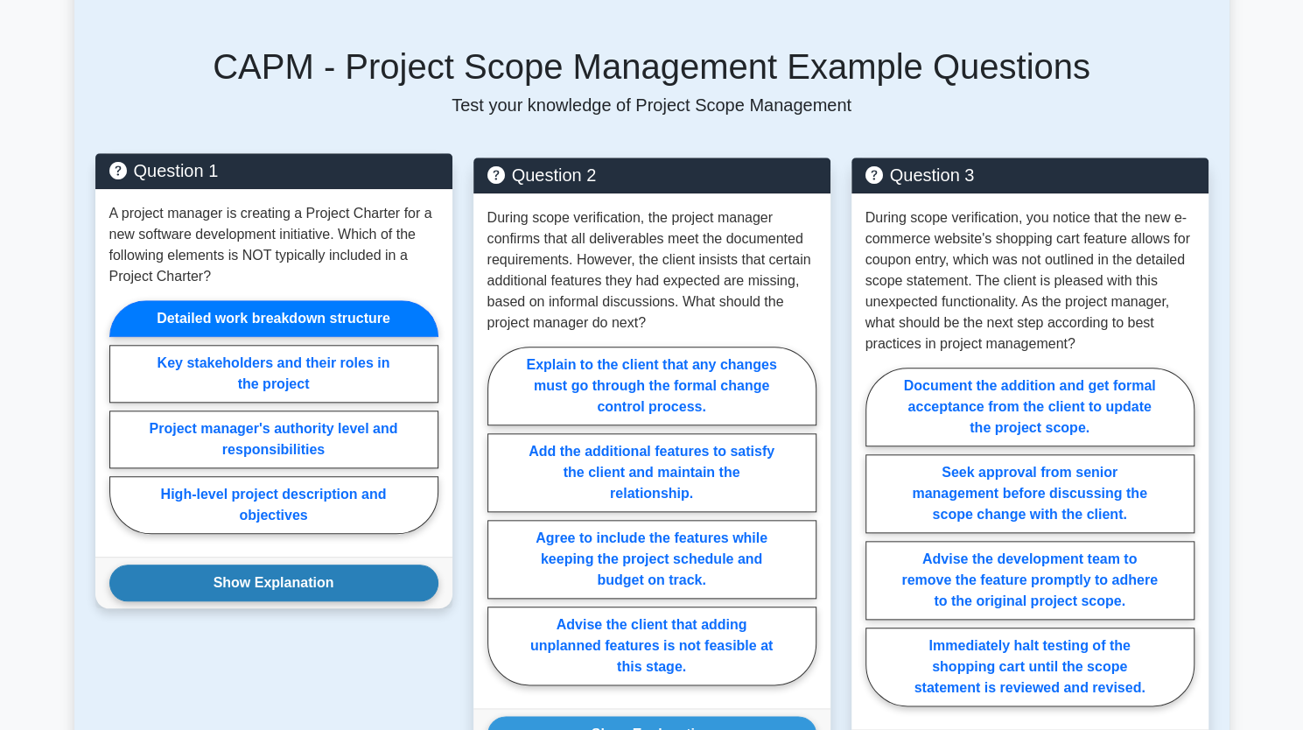
click at [276, 573] on button "Show Explanation" at bounding box center [273, 582] width 329 height 37
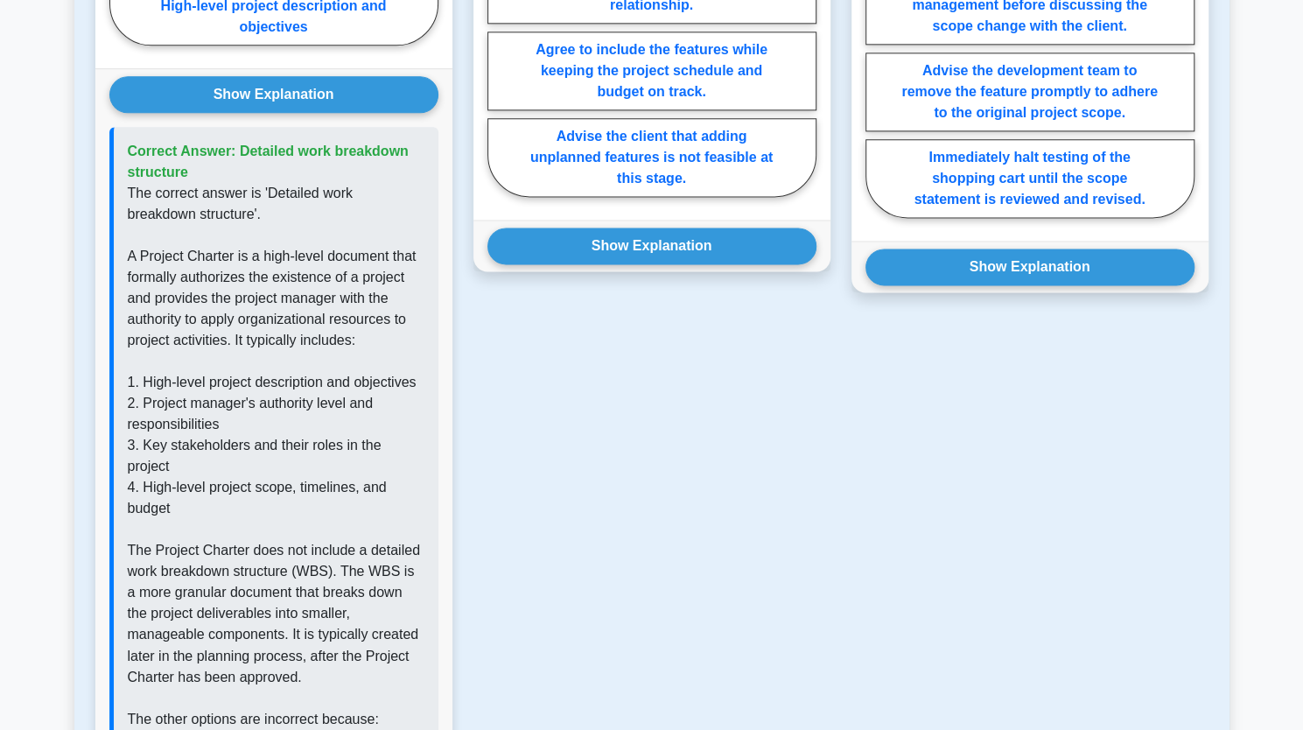
scroll to position [1332, 0]
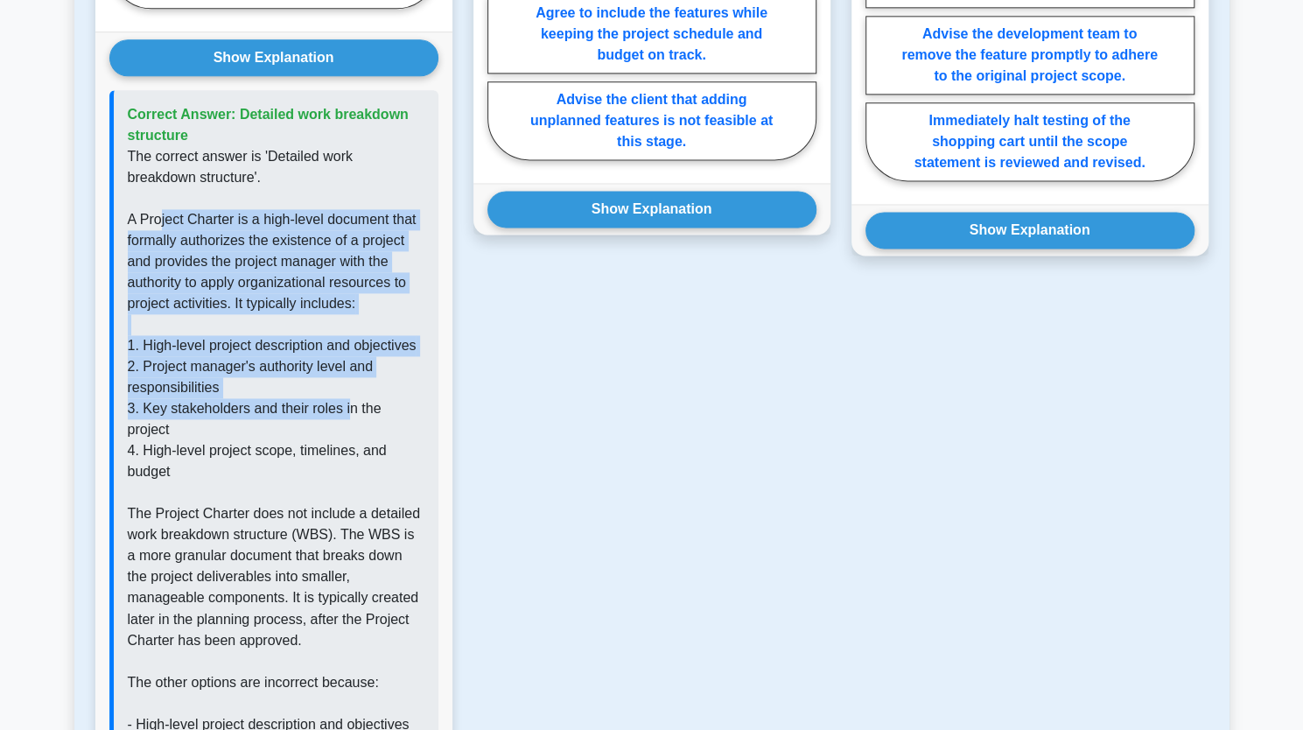
drag, startPoint x: 159, startPoint y: 220, endPoint x: 346, endPoint y: 395, distance: 256.3
click at [346, 395] on p "The correct answer is 'Detailed work breakdown structure'. A Project Charter is…" at bounding box center [276, 618] width 297 height 945
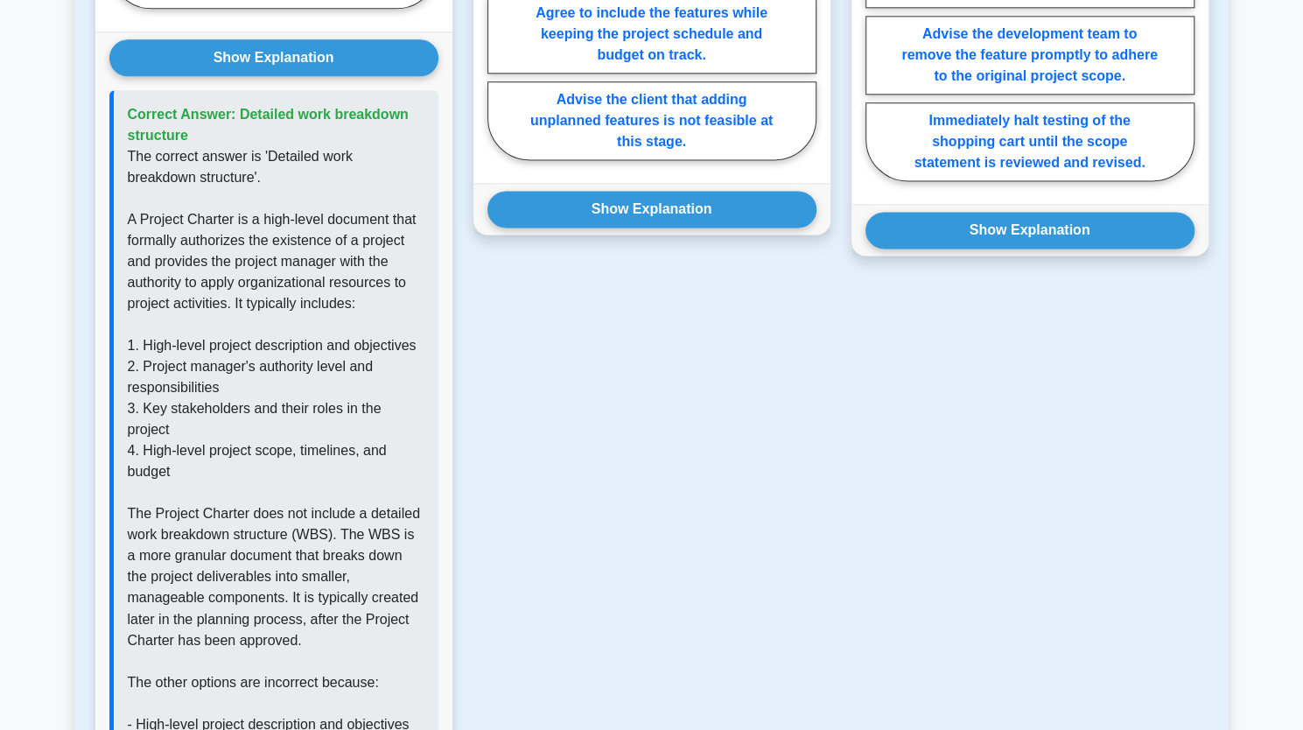
click at [404, 452] on p "The correct answer is 'Detailed work breakdown structure'. A Project Charter is…" at bounding box center [276, 618] width 297 height 945
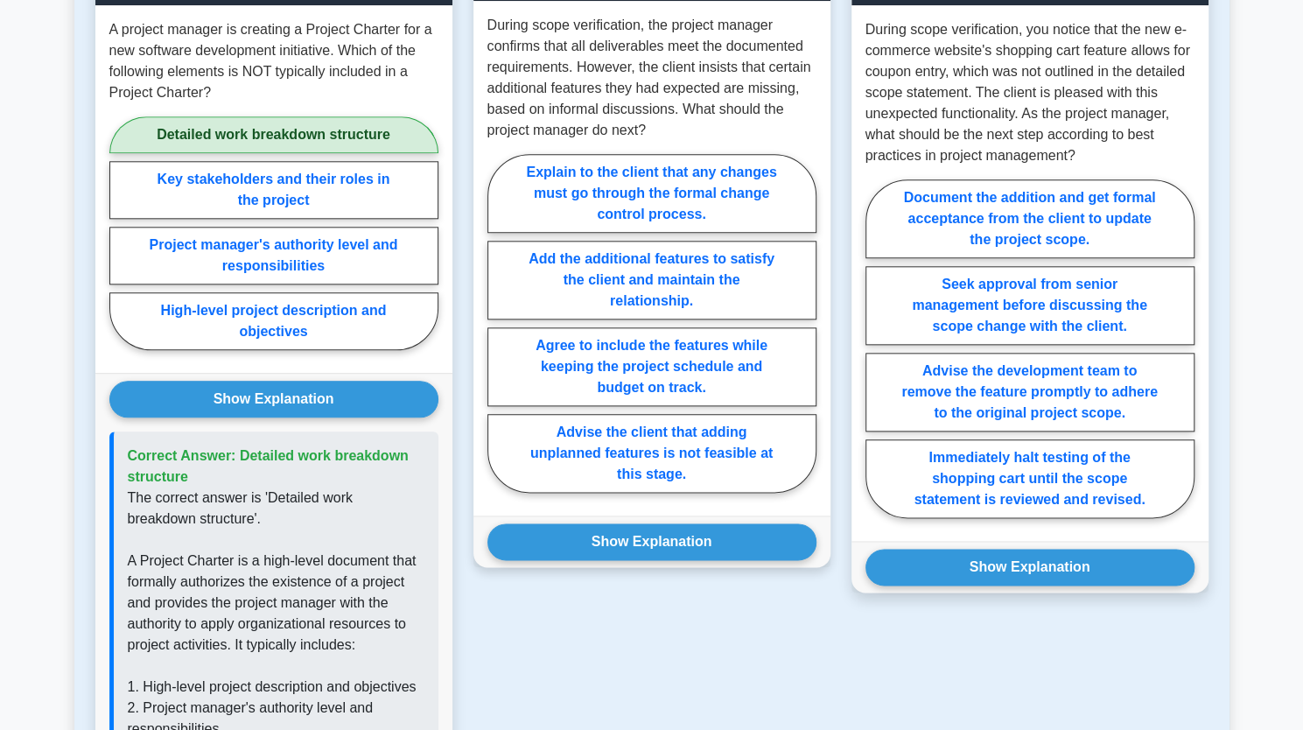
scroll to position [894, 0]
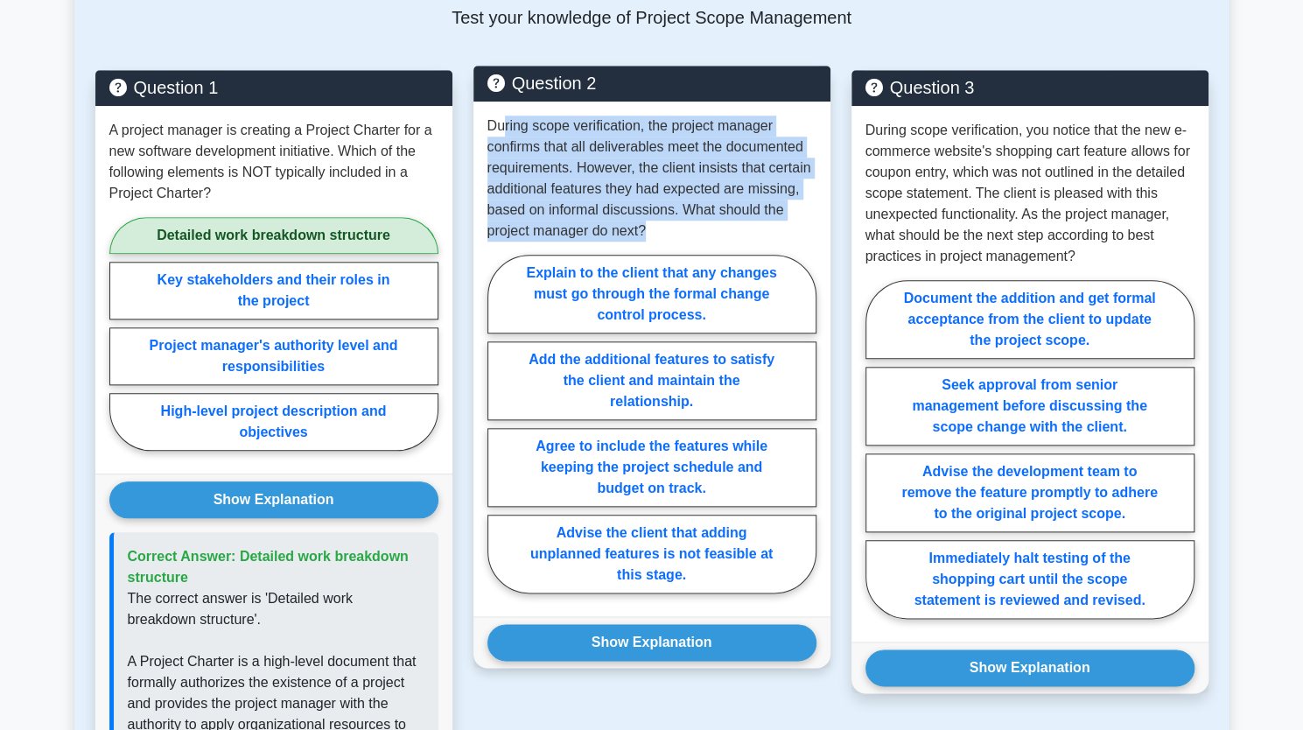
drag, startPoint x: 506, startPoint y: 129, endPoint x: 652, endPoint y: 228, distance: 176.9
click at [652, 228] on p "During scope verification, the project manager confirms that all deliverables m…" at bounding box center [651, 178] width 329 height 126
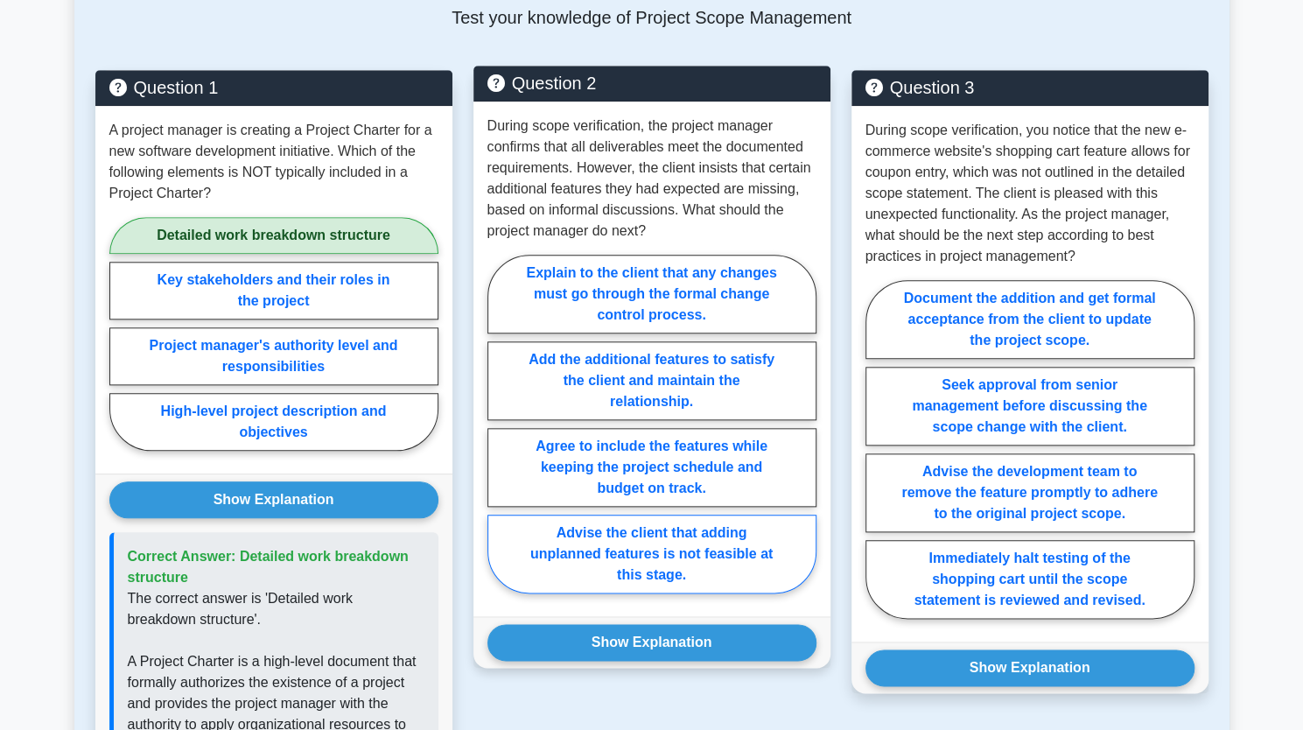
click at [616, 542] on label "Advise the client that adding unplanned features is not feasible at this stage." at bounding box center [651, 553] width 329 height 79
click at [499, 435] on input "Advise the client that adding unplanned features is not feasible at this stage." at bounding box center [492, 428] width 11 height 11
radio input "true"
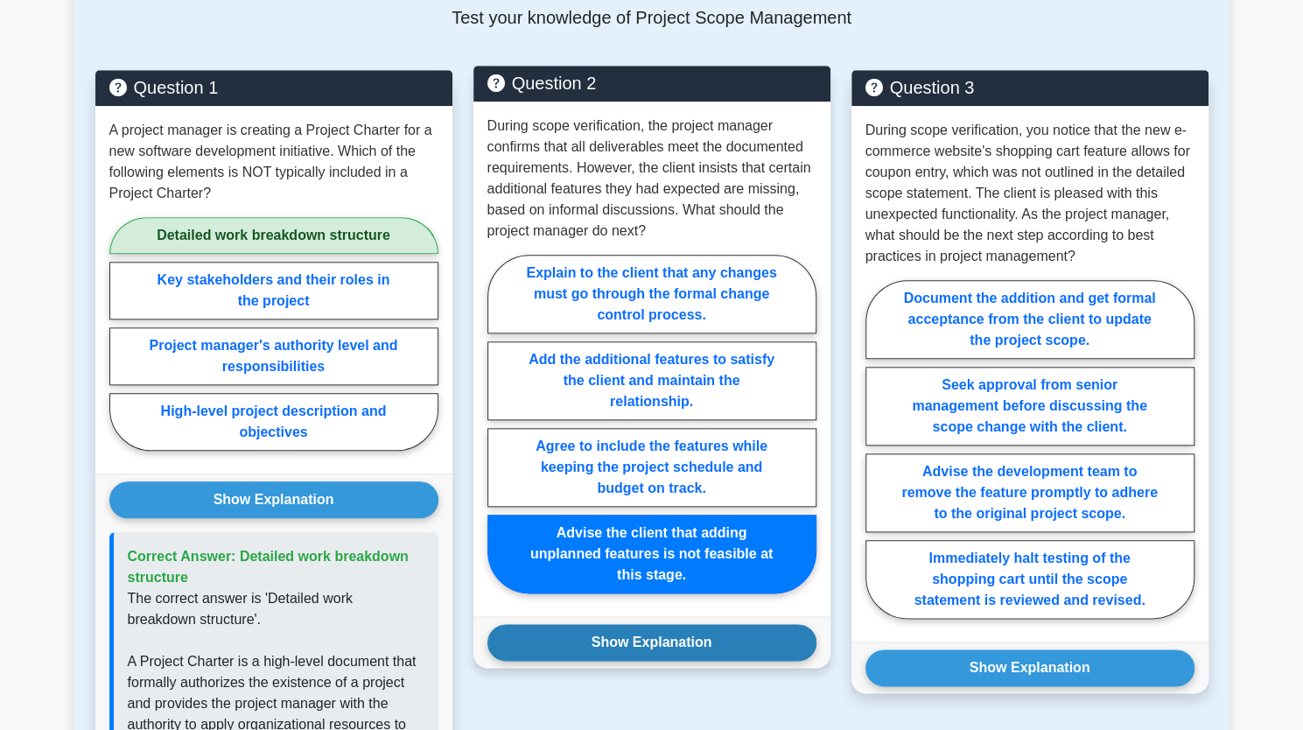
click at [626, 641] on button "Show Explanation" at bounding box center [651, 642] width 329 height 37
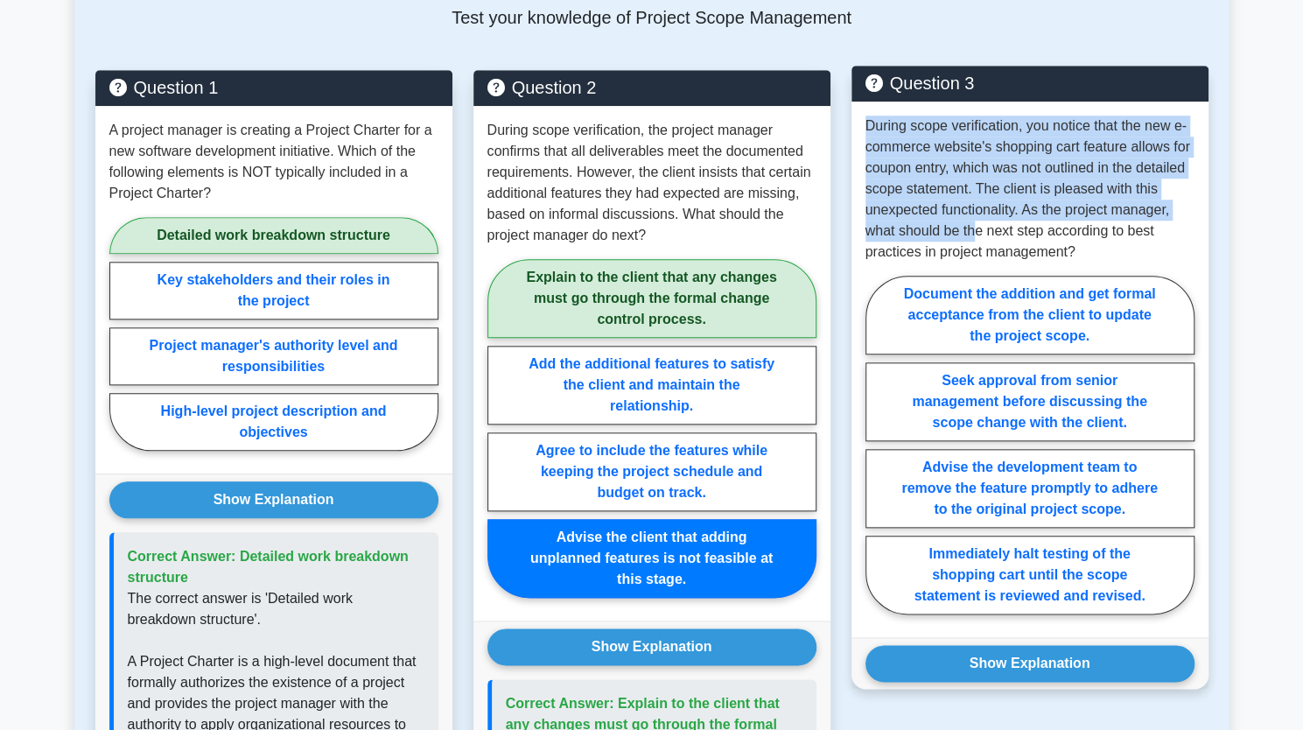
drag, startPoint x: 863, startPoint y: 127, endPoint x: 973, endPoint y: 238, distance: 155.9
click at [973, 238] on div "During scope verification, you notice that the new e-commerce website's shoppin…" at bounding box center [1029, 368] width 357 height 535
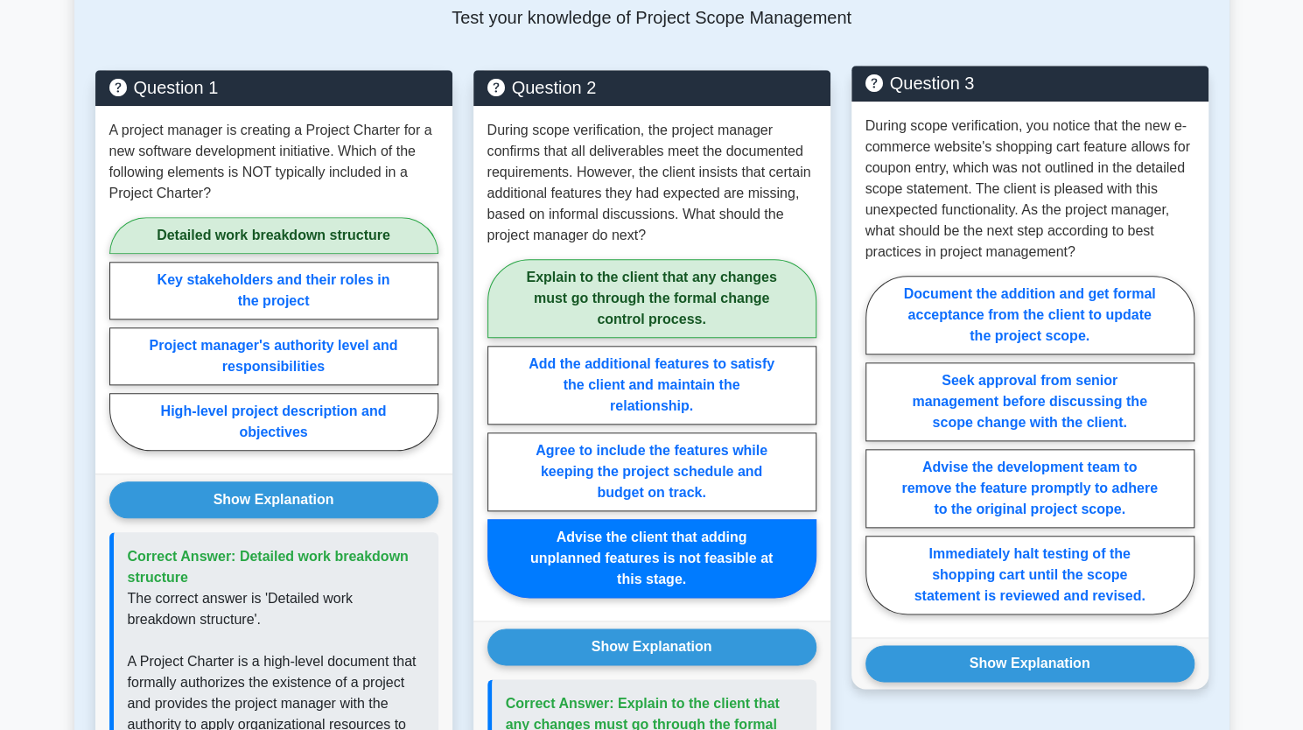
click at [973, 244] on p "During scope verification, you notice that the new e-commerce website's shoppin…" at bounding box center [1029, 188] width 329 height 147
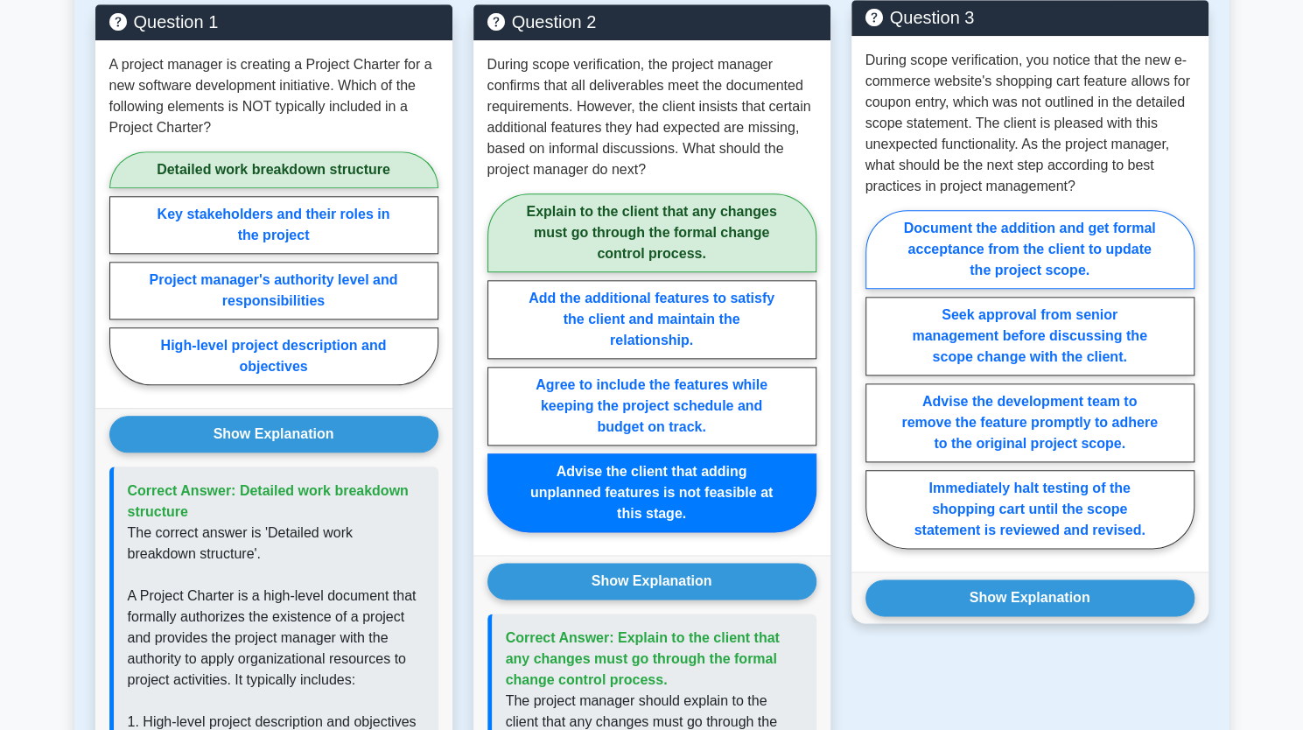
scroll to position [982, 0]
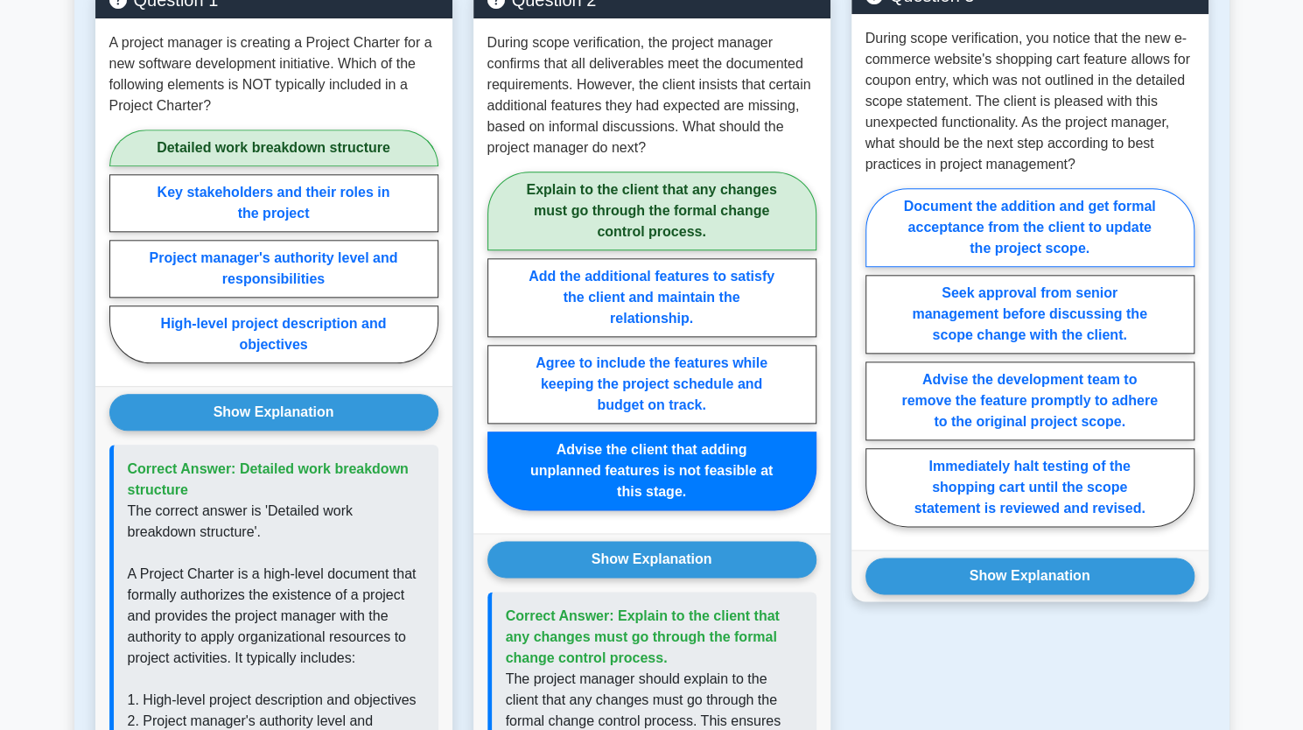
click at [1020, 227] on label "Document the addition and get formal acceptance from the client to update the p…" at bounding box center [1029, 227] width 329 height 79
click at [877, 357] on input "Document the addition and get formal acceptance from the client to update the p…" at bounding box center [870, 362] width 11 height 11
radio input "true"
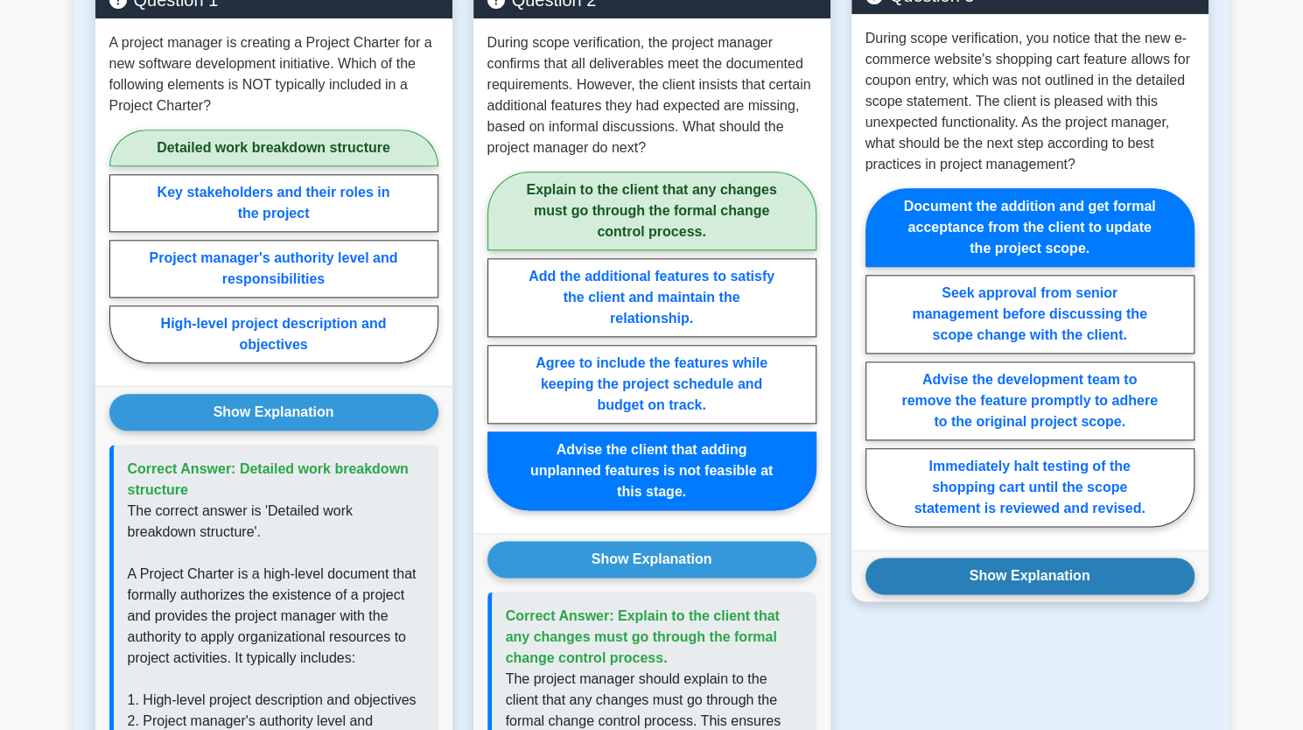
click at [1045, 566] on button "Show Explanation" at bounding box center [1029, 575] width 329 height 37
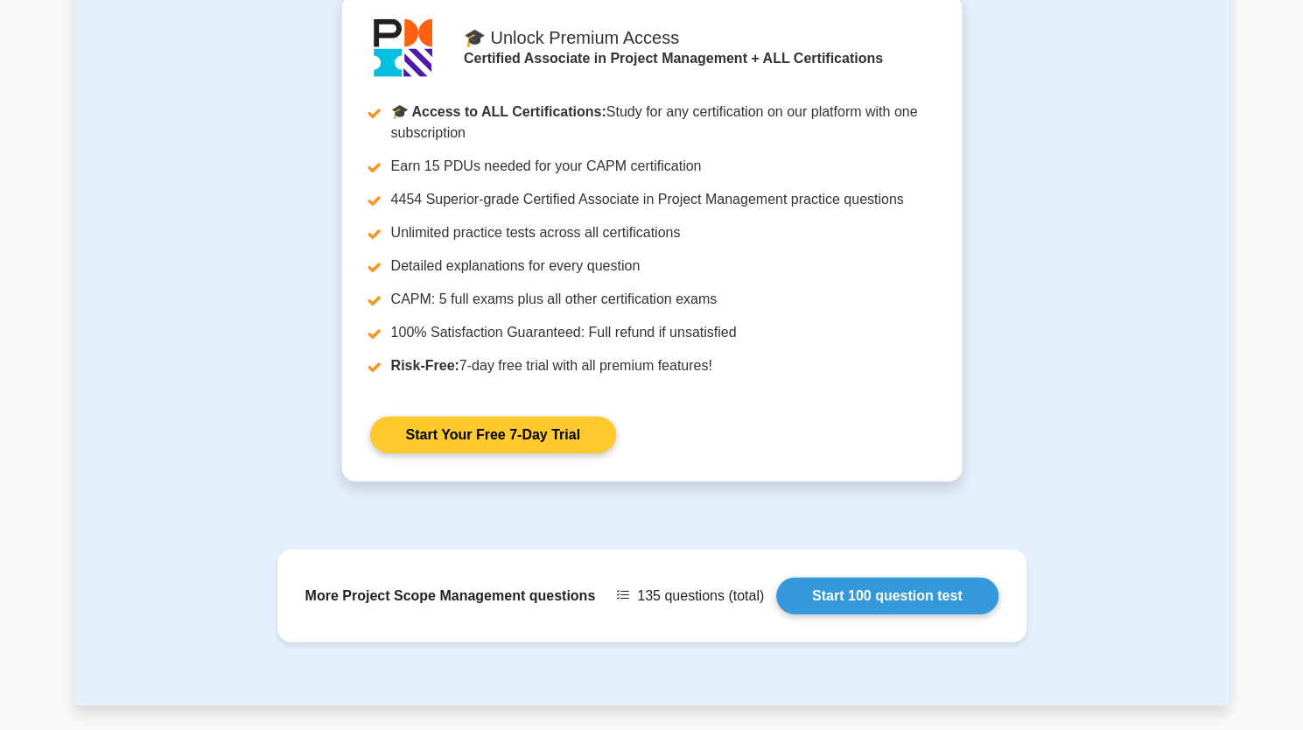
scroll to position [2644, 0]
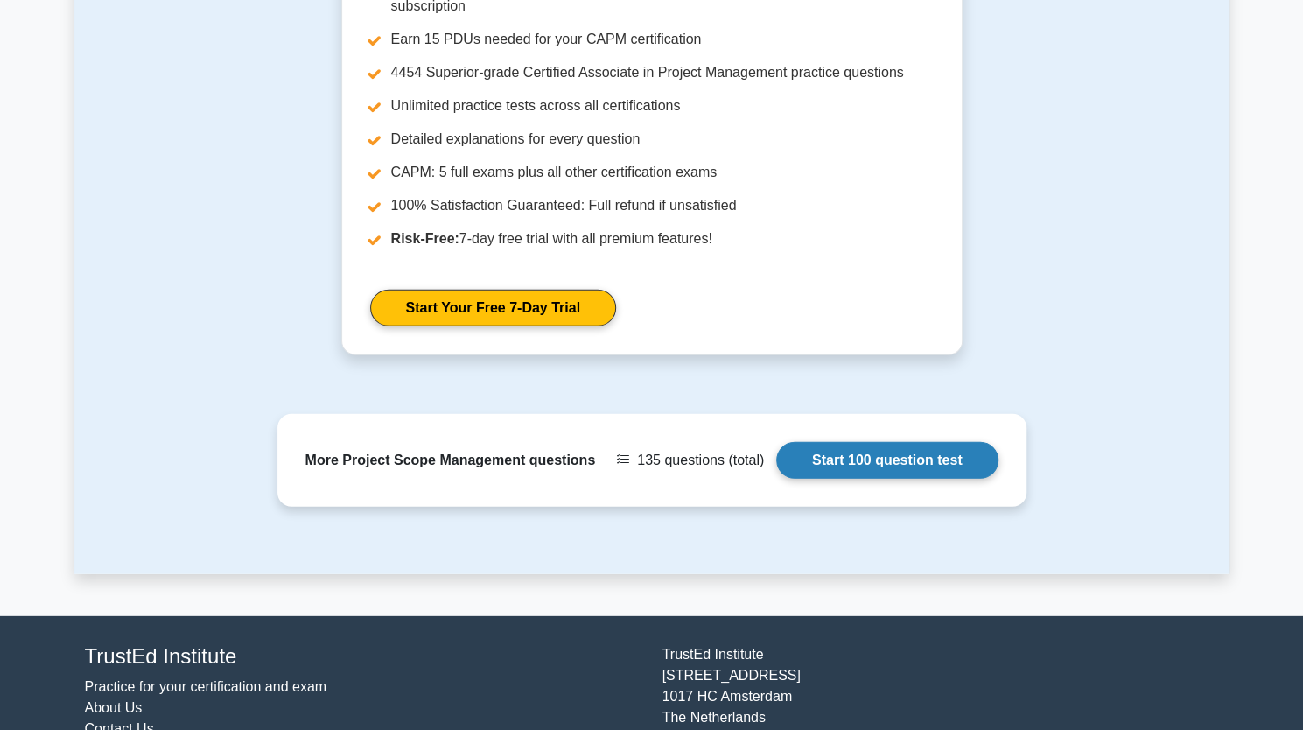
click at [920, 461] on link "Start 100 question test" at bounding box center [887, 460] width 222 height 37
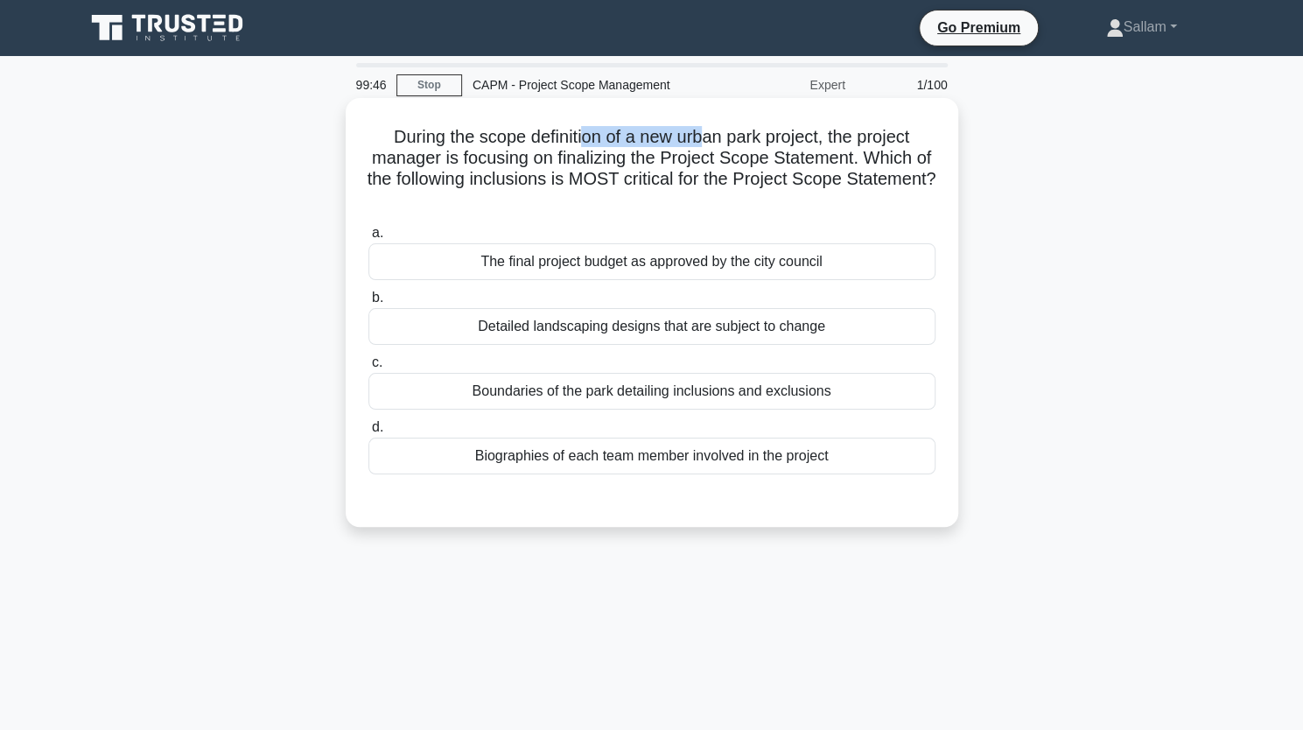
drag, startPoint x: 586, startPoint y: 141, endPoint x: 790, endPoint y: 139, distance: 203.9
click at [706, 143] on h5 "During the scope definition of a new urban park project, the project manager is…" at bounding box center [652, 169] width 570 height 86
click at [794, 139] on h5 "During the scope definition of a new urban park project, the project manager is…" at bounding box center [652, 169] width 570 height 86
click at [450, 256] on div "The final project budget as approved by the city council" at bounding box center [651, 261] width 567 height 37
click at [368, 239] on input "a. The final project budget as approved by the city council" at bounding box center [368, 232] width 0 height 11
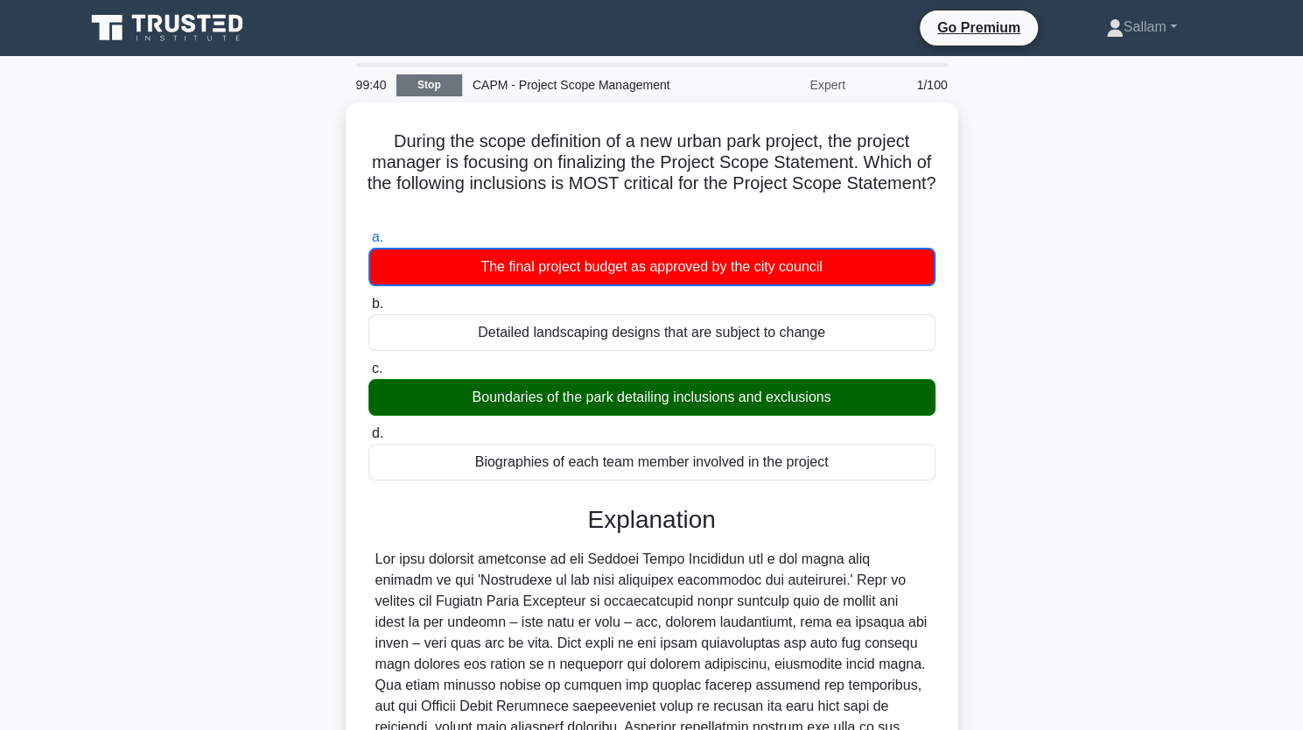
click at [406, 83] on link "Stop" at bounding box center [429, 85] width 66 height 22
